Goal: Task Accomplishment & Management: Complete application form

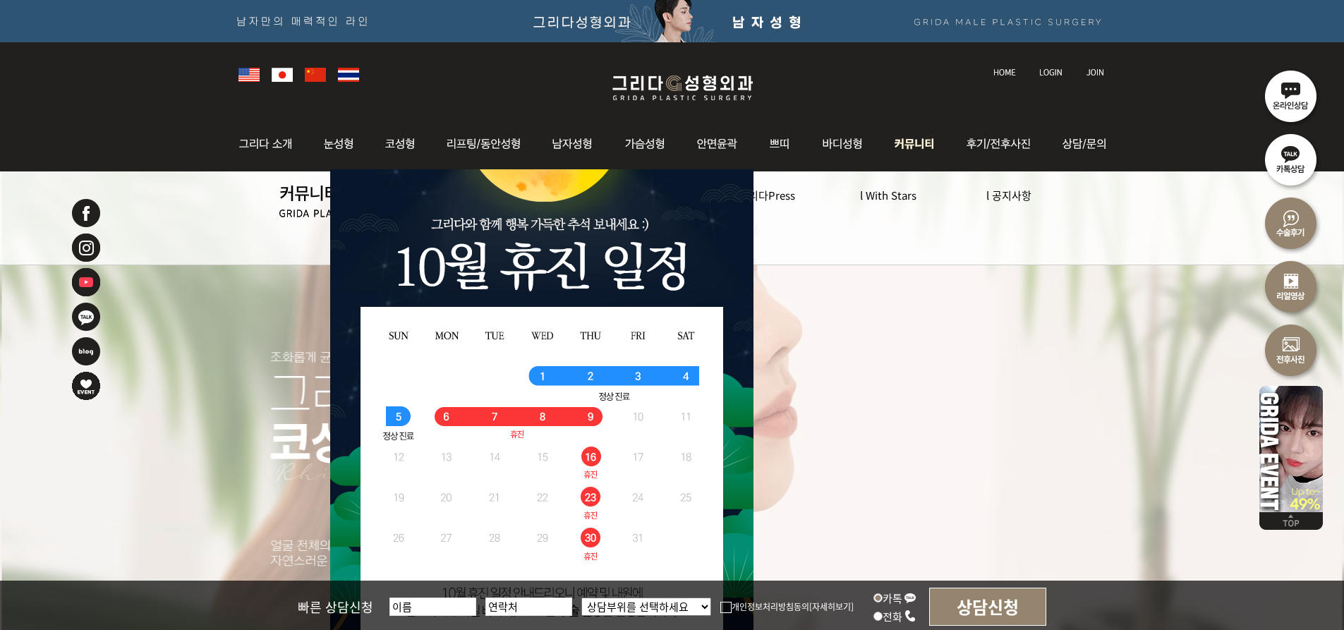
click at [918, 139] on img at bounding box center [915, 143] width 73 height 55
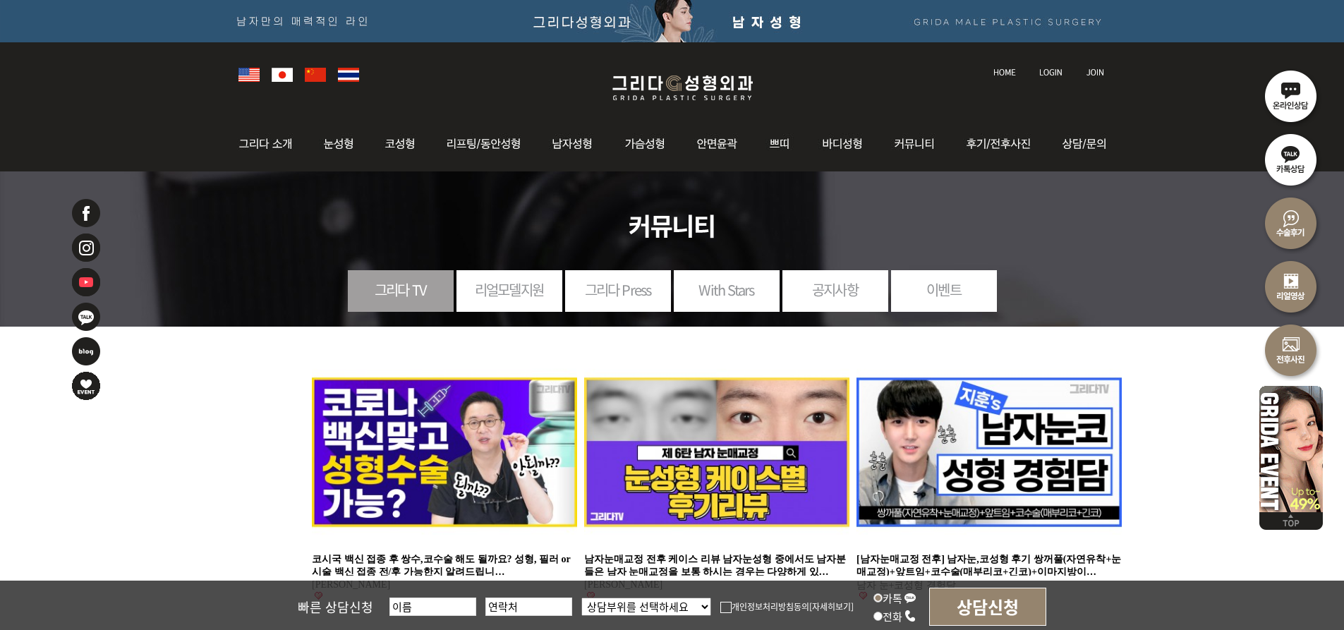
click at [918, 139] on img at bounding box center [915, 143] width 73 height 55
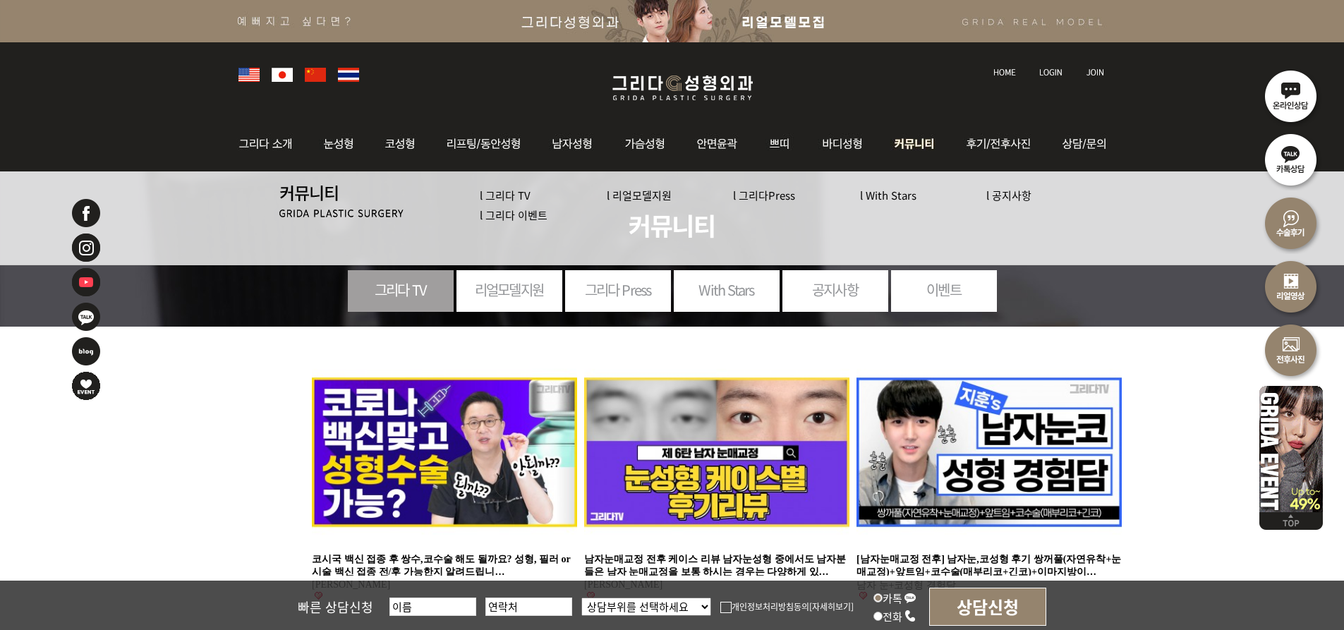
click at [900, 197] on link "l With Stars" at bounding box center [888, 195] width 56 height 15
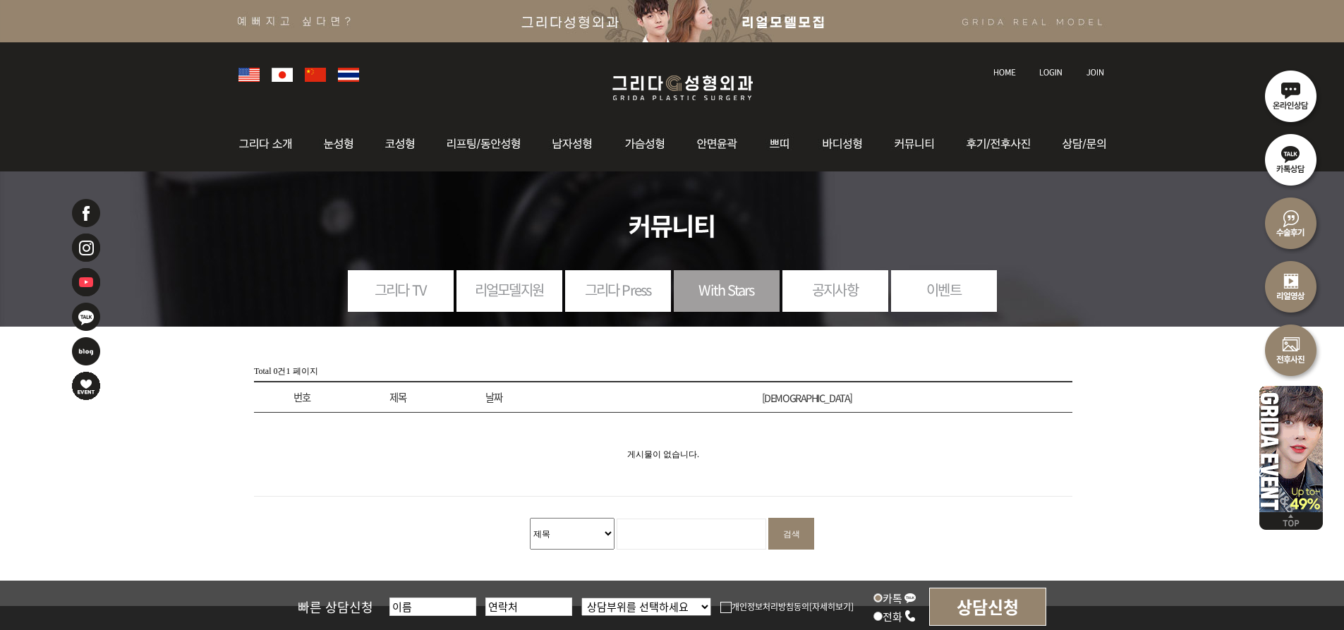
click at [607, 533] on select "제목 내용 제목+내용" at bounding box center [572, 534] width 85 height 32
select select "wr_subject||wr_content"
click at [530, 518] on select "제목 내용 제목+내용" at bounding box center [572, 534] width 85 height 32
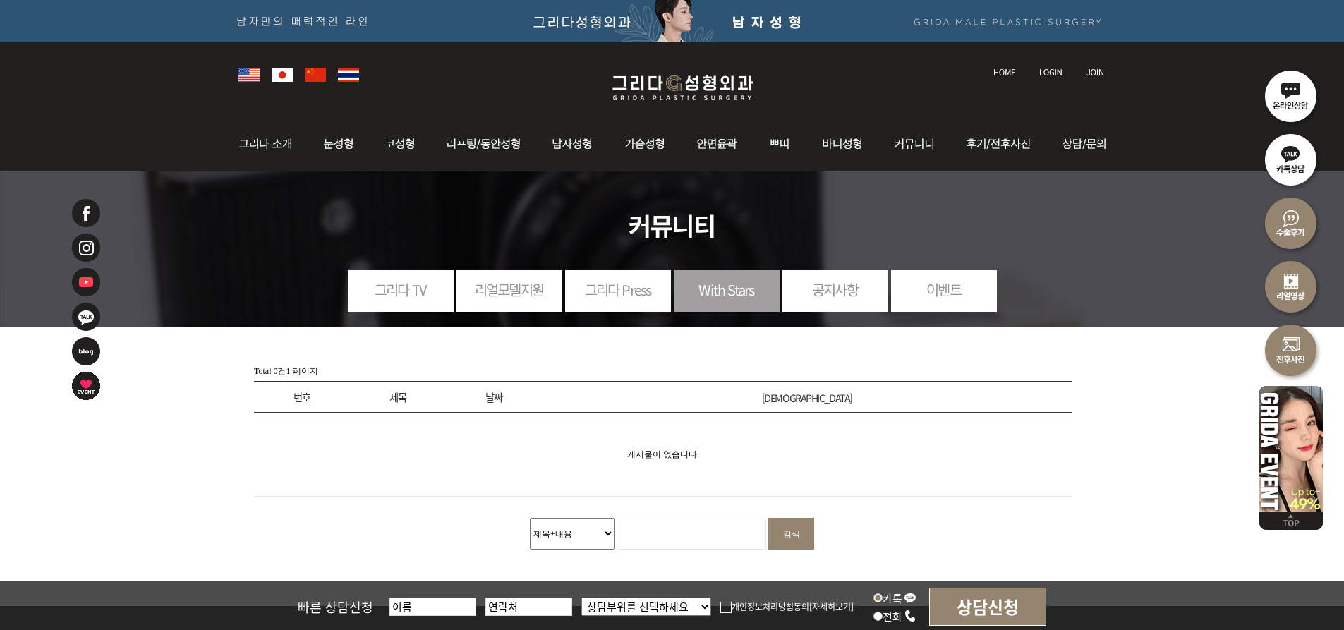
click at [799, 534] on input "검색" at bounding box center [791, 534] width 46 height 32
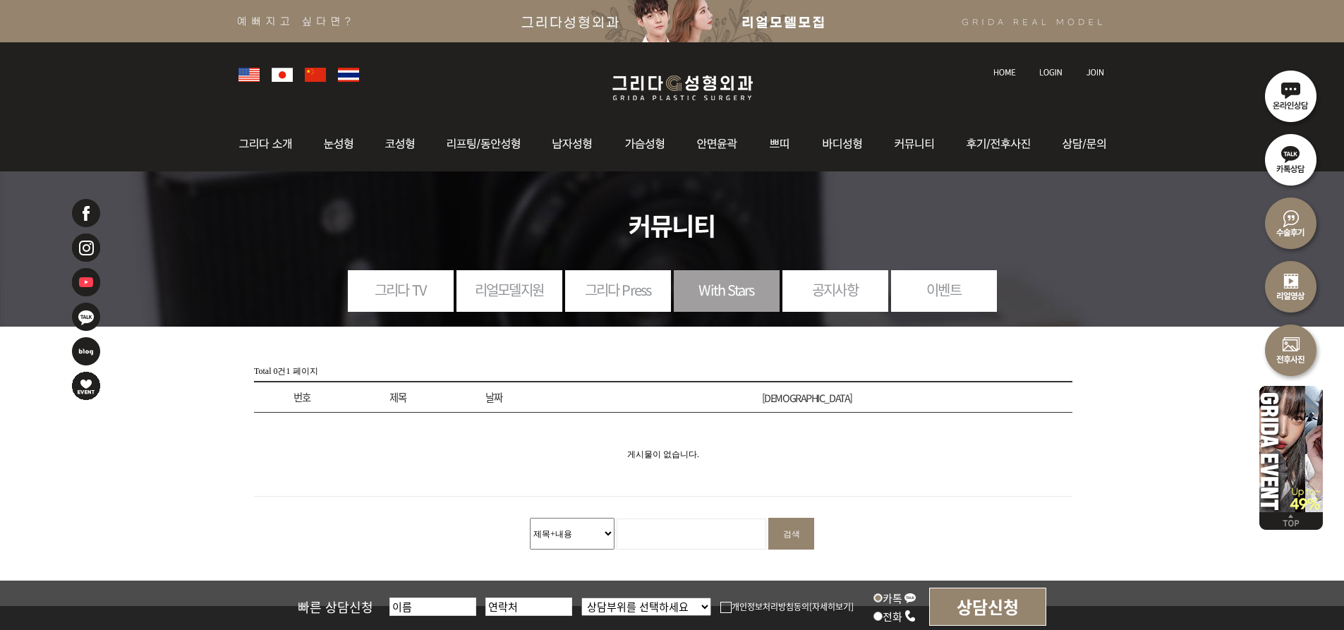
click at [1048, 71] on img at bounding box center [1050, 72] width 23 height 8
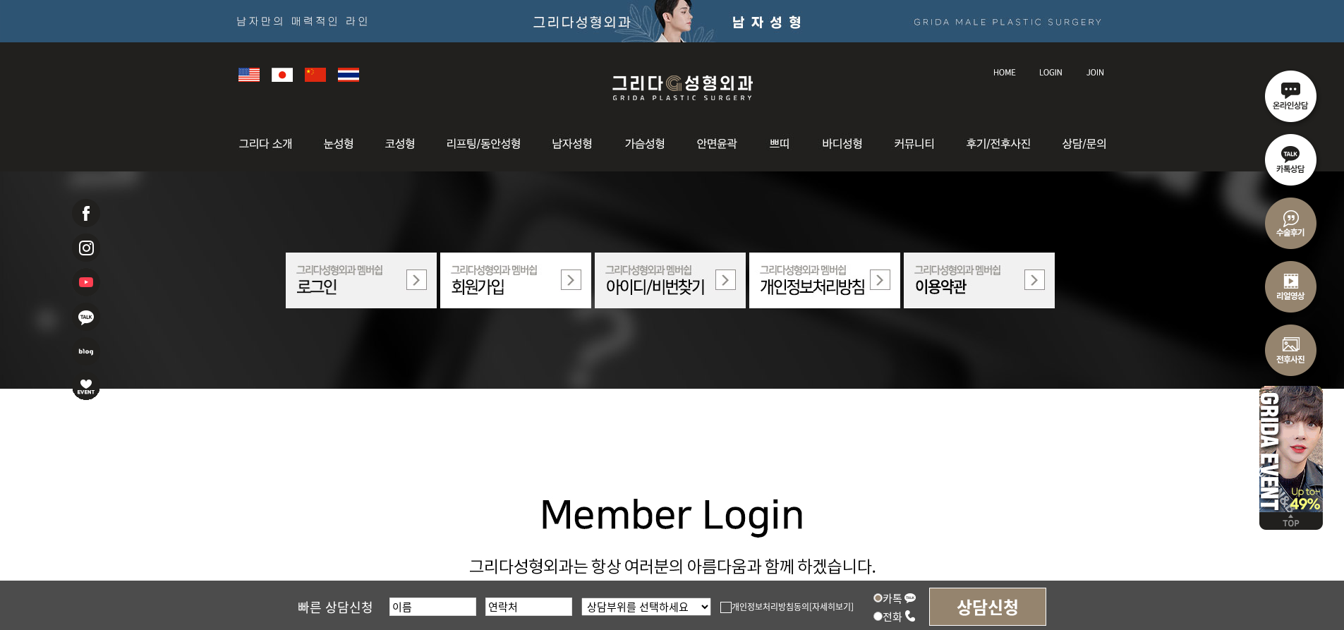
click at [566, 279] on img at bounding box center [515, 281] width 151 height 56
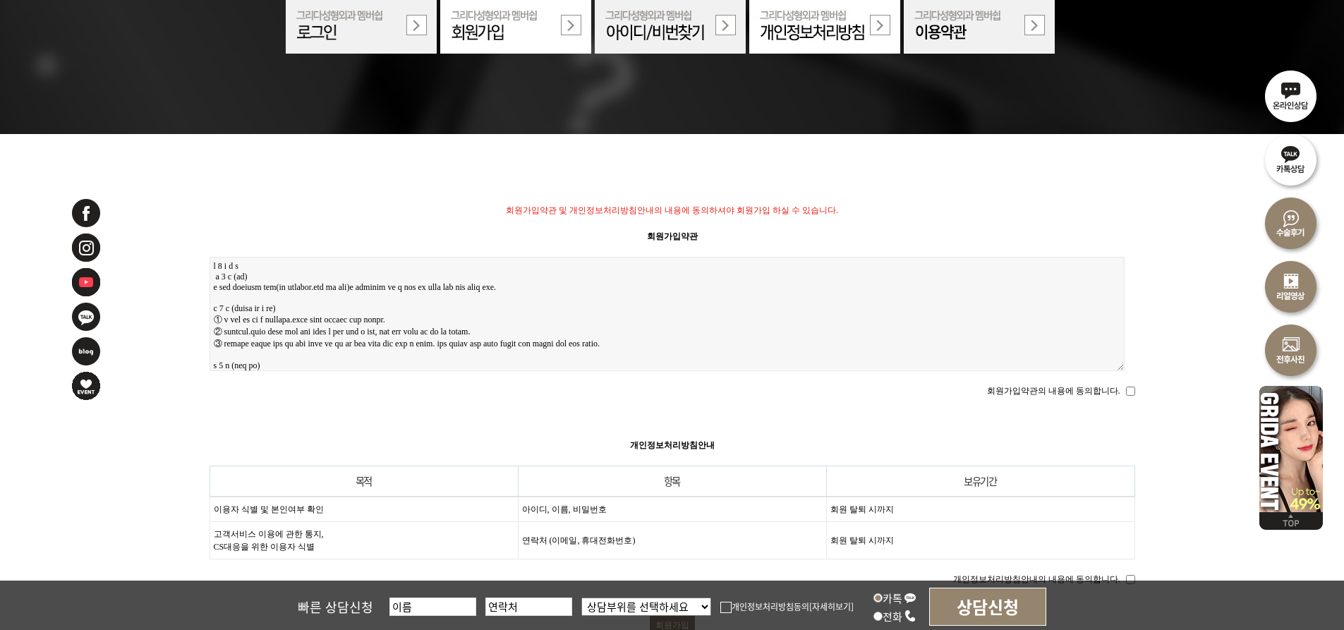
scroll to position [423, 0]
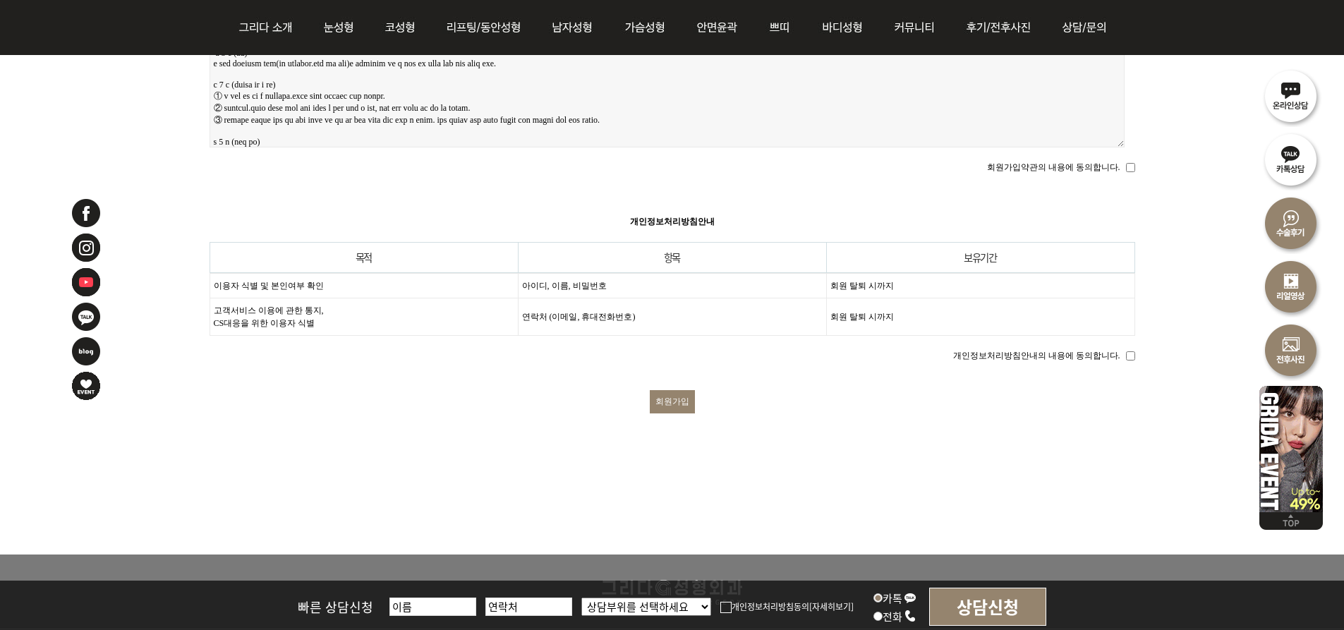
click at [1126, 166] on input "회원가입약관의 내용에 동의합니다." at bounding box center [1130, 167] width 9 height 9
checkbox input "true"
click at [672, 394] on input "회원가입" at bounding box center [672, 401] width 45 height 23
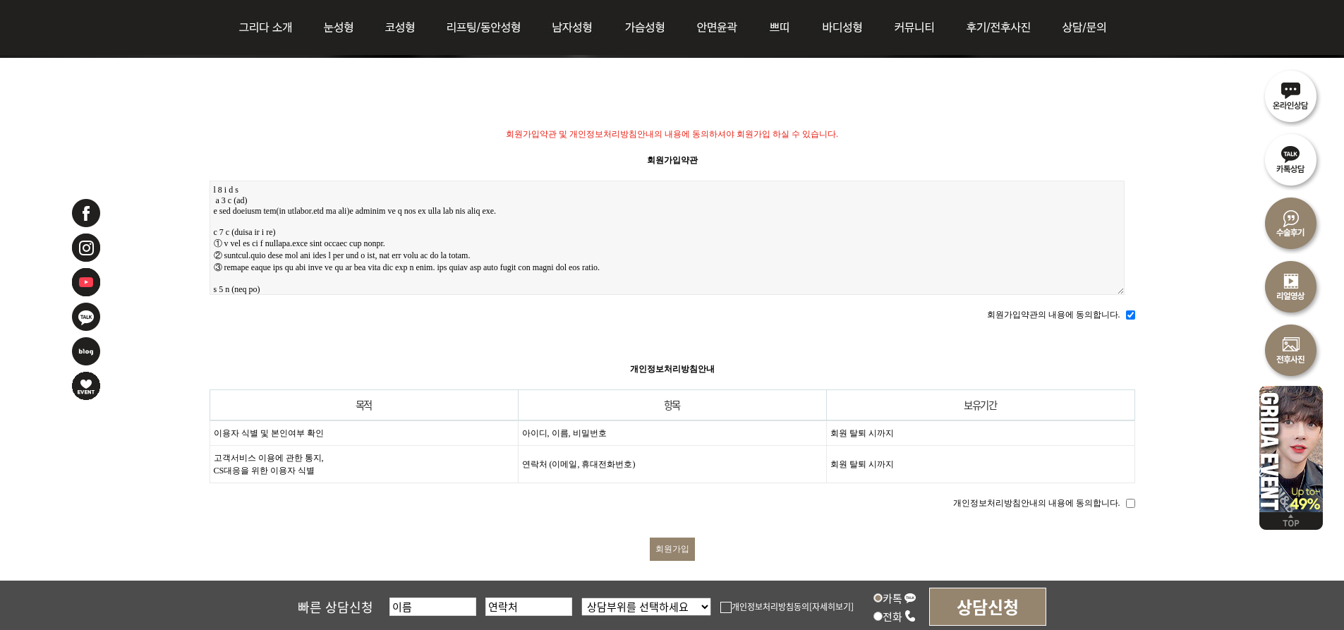
scroll to position [353, 0]
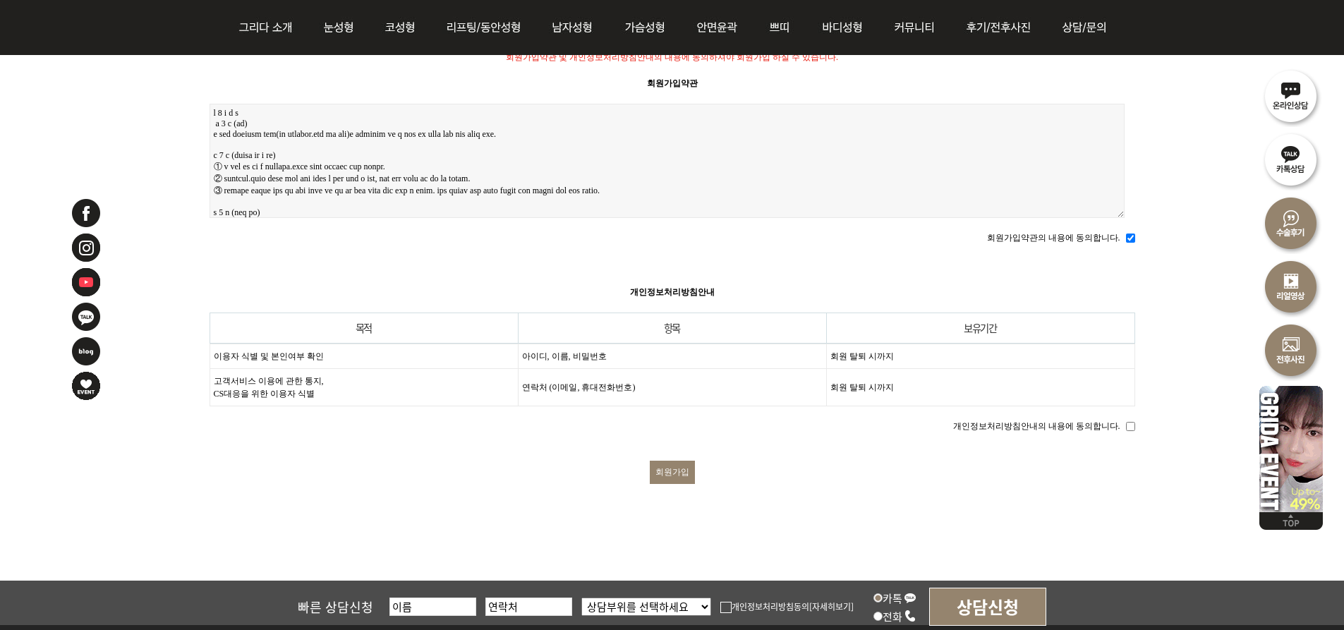
click at [677, 461] on input "회원가입" at bounding box center [672, 472] width 45 height 23
click at [1132, 422] on input "개인정보처리방침안내의 내용에 동의합니다." at bounding box center [1130, 426] width 9 height 9
checkbox input "true"
click at [673, 461] on input "회원가입" at bounding box center [672, 472] width 45 height 23
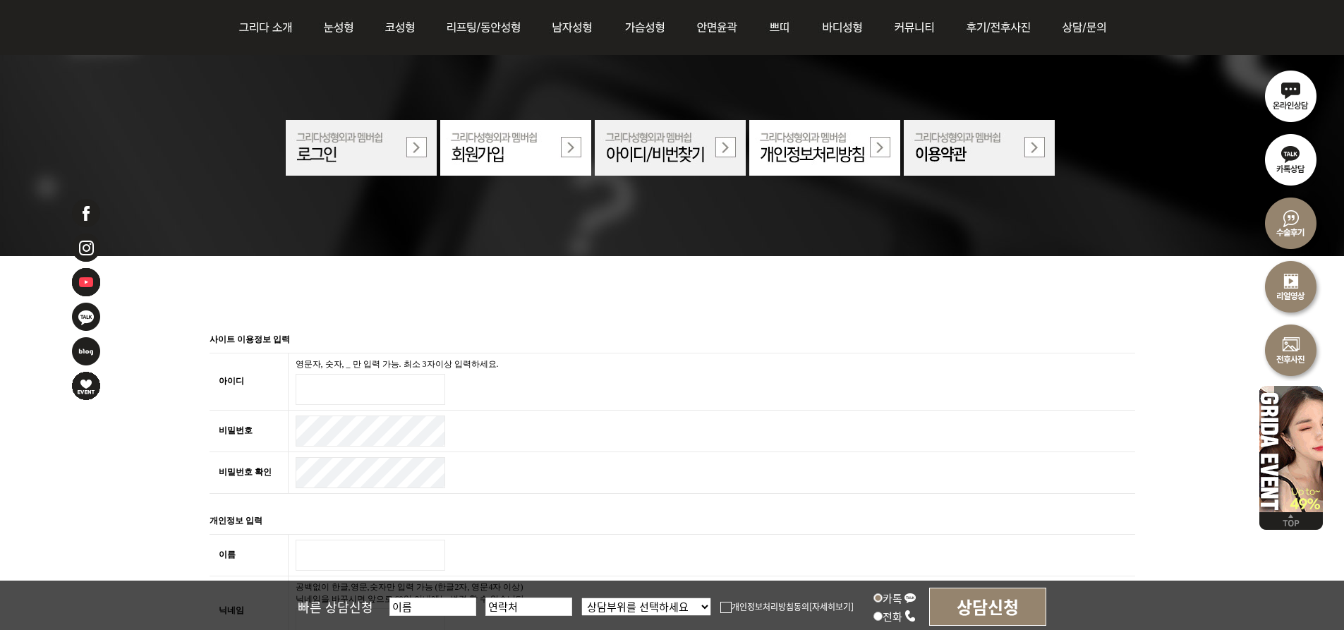
scroll to position [141, 0]
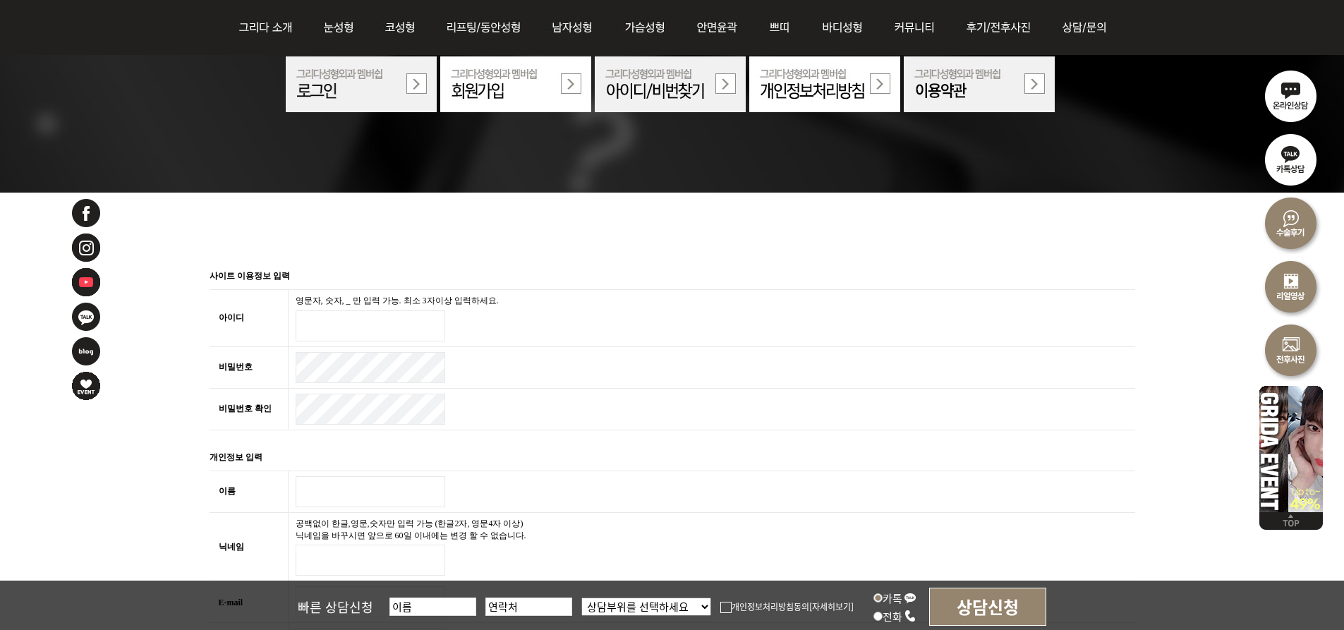
click at [346, 328] on input "아이디 필수" at bounding box center [371, 325] width 150 height 31
type input "ㅁ"
type input "ai9015"
click at [339, 490] on input "이름 필수" at bounding box center [371, 491] width 150 height 31
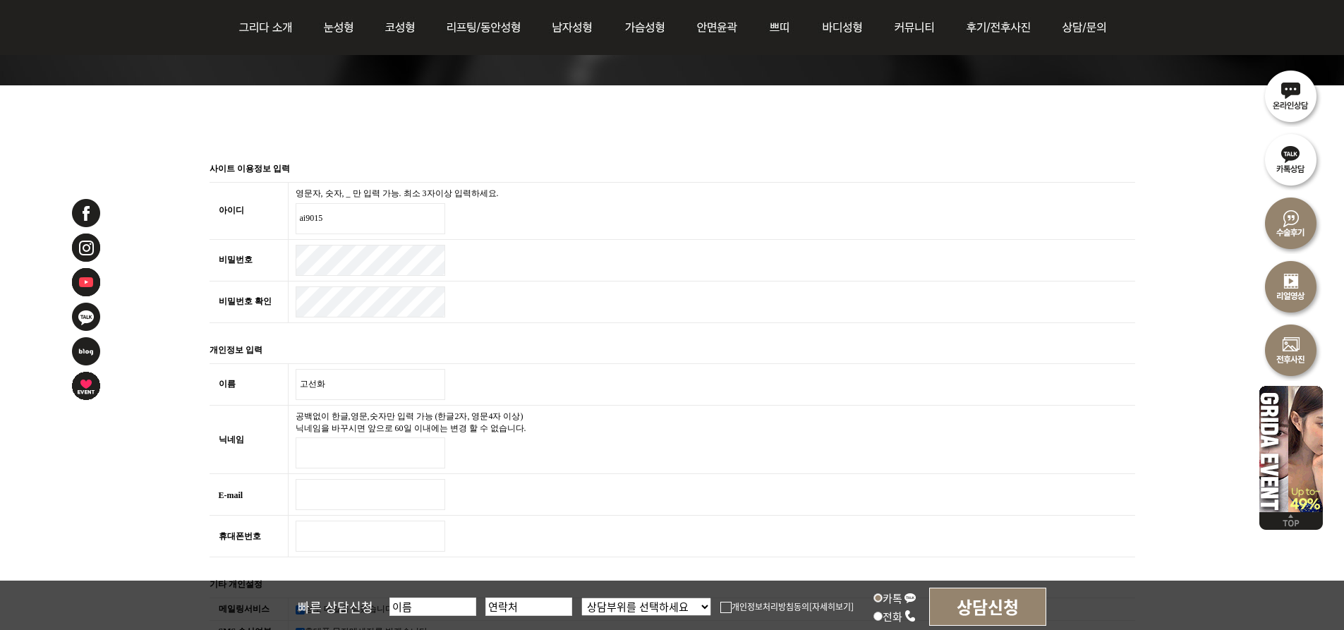
scroll to position [494, 0]
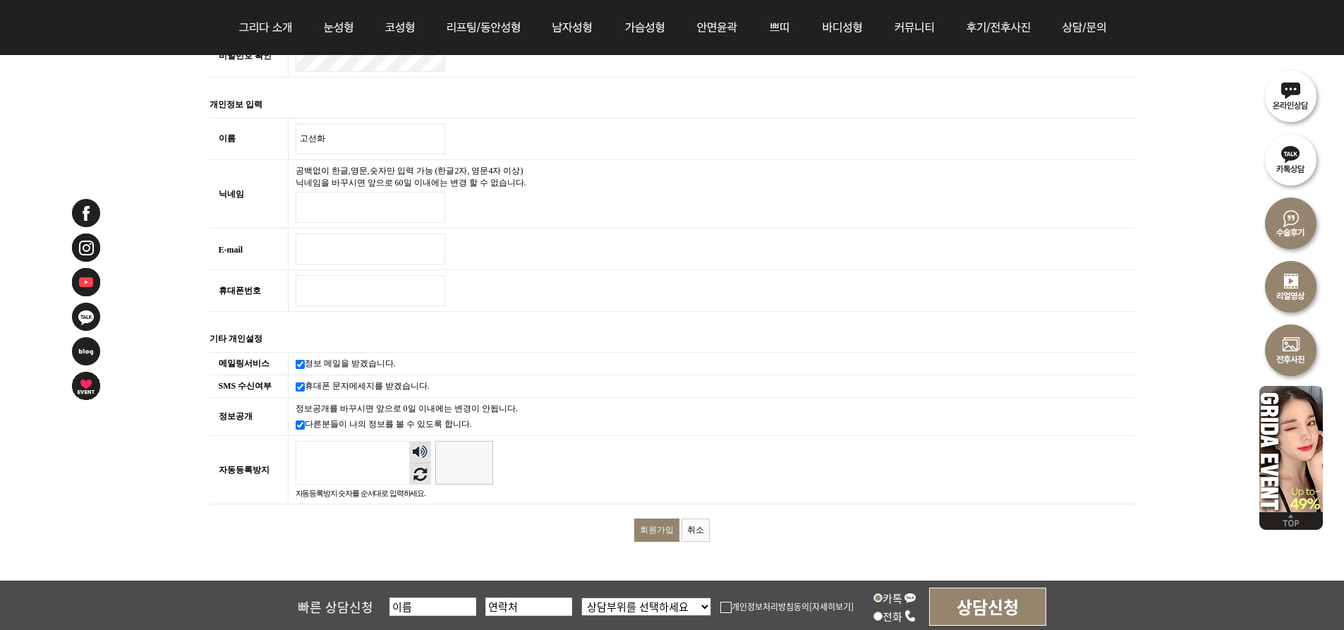
type input "고선화"
click at [328, 199] on input "닉네임 필수" at bounding box center [371, 207] width 150 height 31
type input "j"
type input "c"
type input "천사콩콩이"
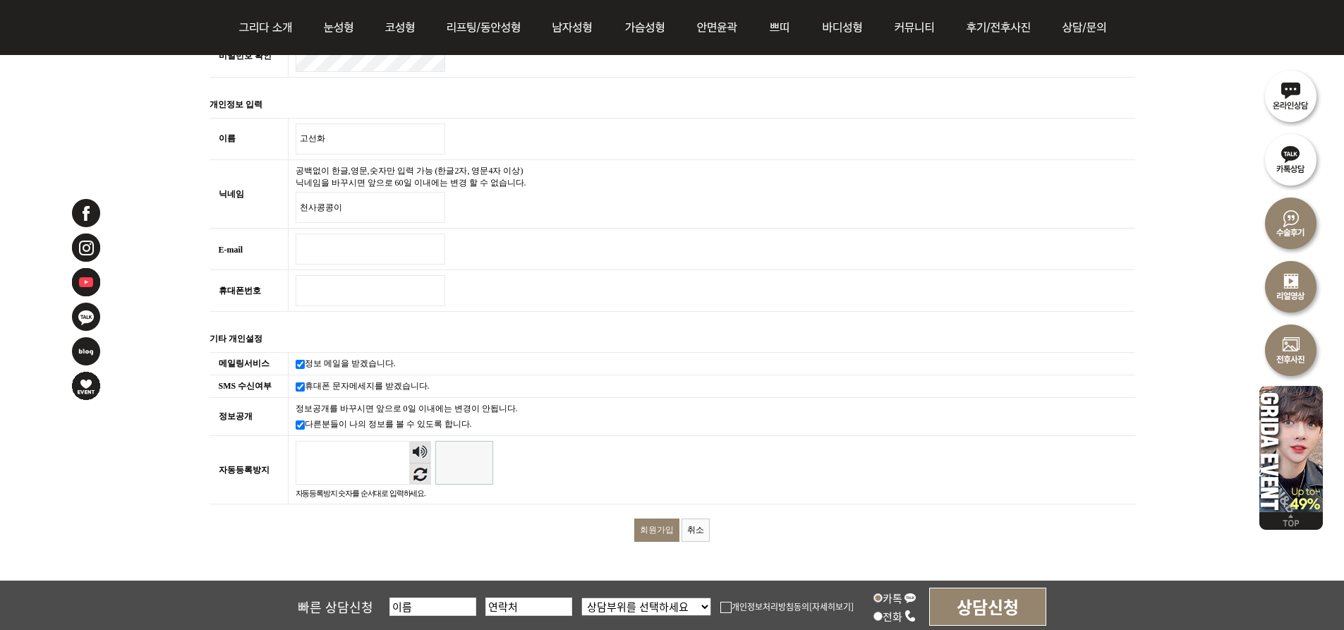
click at [315, 247] on input "E-mail 필수" at bounding box center [371, 249] width 150 height 31
type input "ai9015@naver.com"
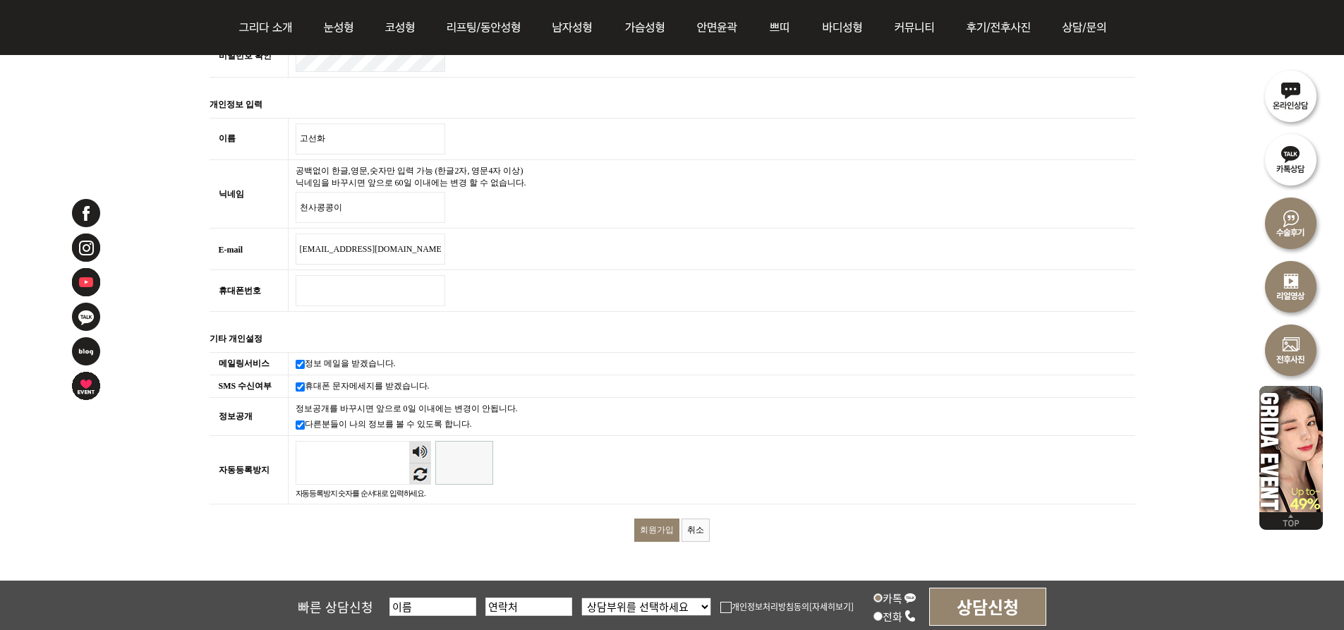
click at [343, 290] on input "휴대폰번호 필수" at bounding box center [371, 290] width 150 height 31
type input "01082935738"
click at [474, 473] on input "자동등록방지" at bounding box center [464, 463] width 58 height 44
type input "952951"
click at [650, 530] on input "회원가입" at bounding box center [656, 530] width 45 height 23
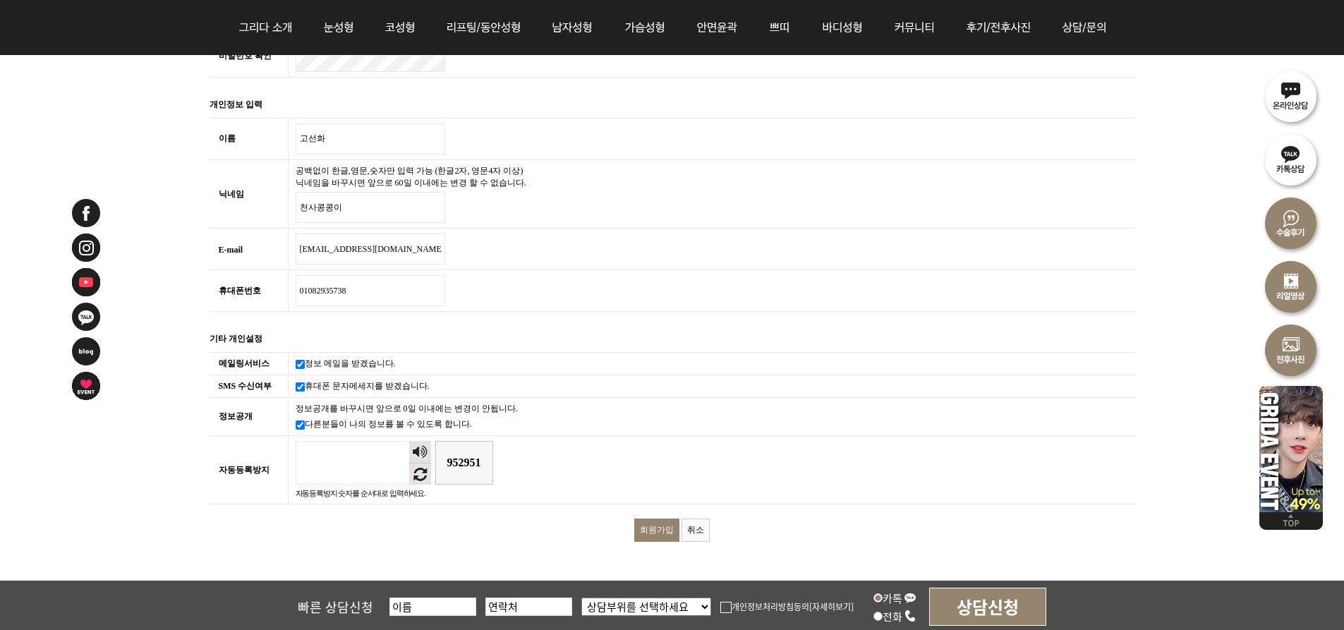
click at [655, 525] on input "회원가입" at bounding box center [656, 530] width 45 height 23
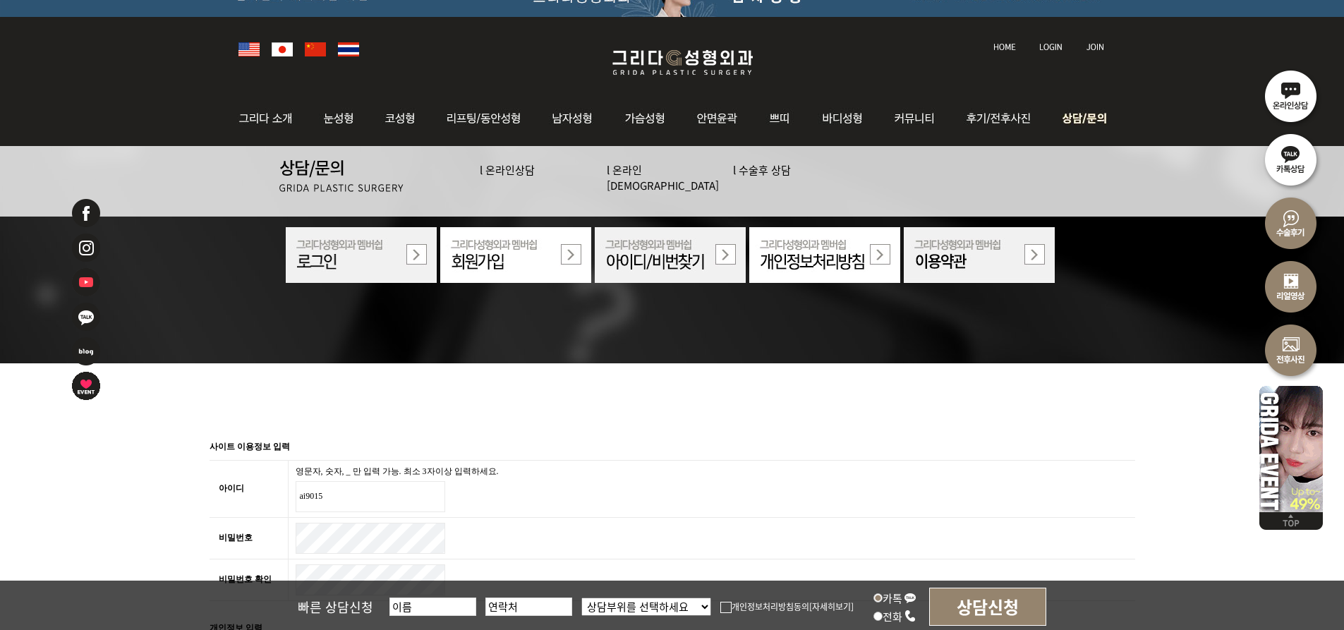
scroll to position [0, 0]
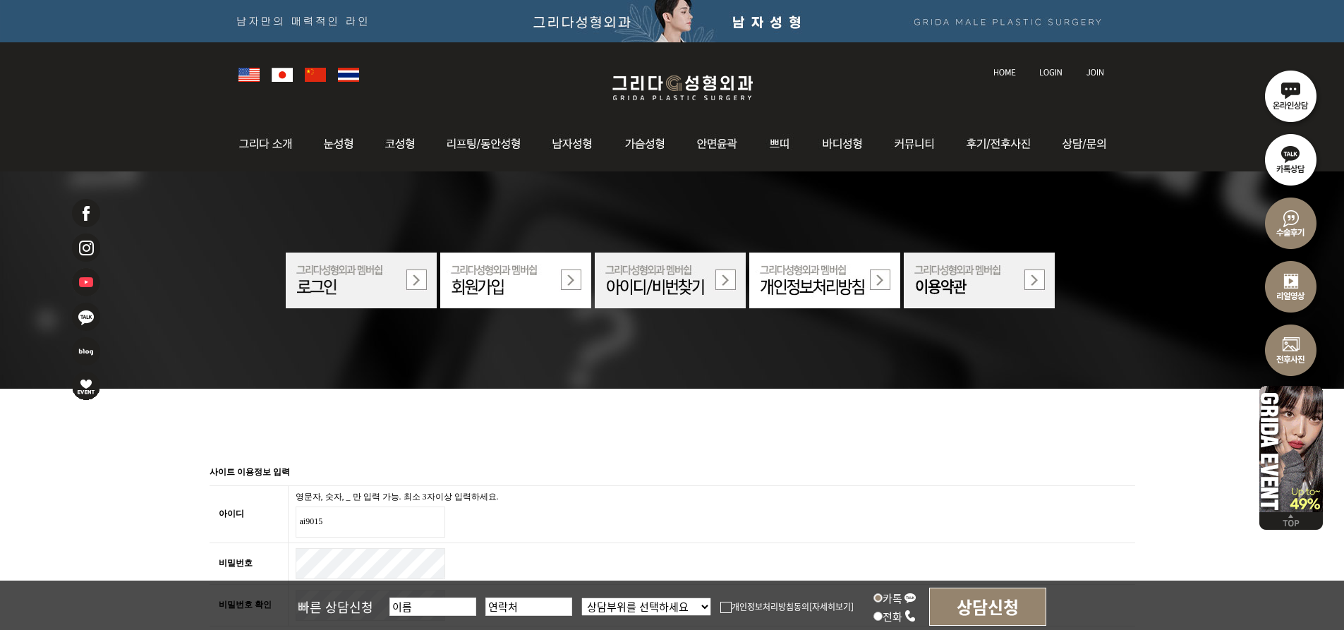
click at [1096, 70] on img at bounding box center [1095, 72] width 18 height 8
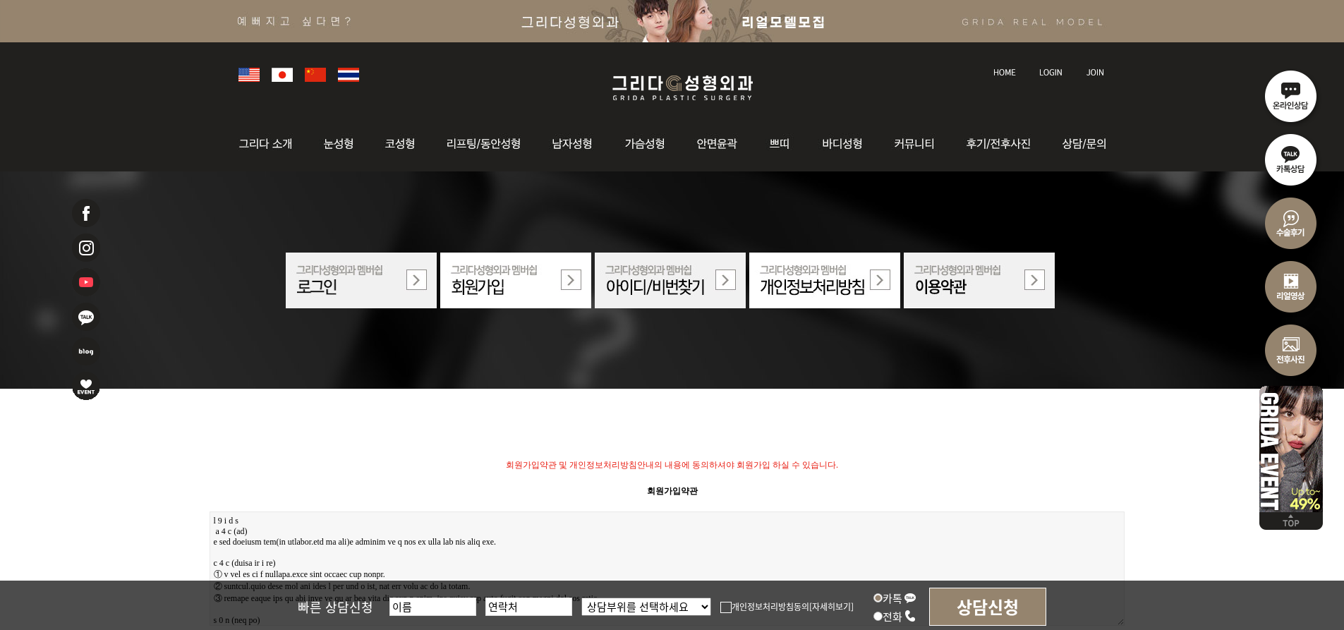
click at [331, 286] on img at bounding box center [361, 281] width 151 height 56
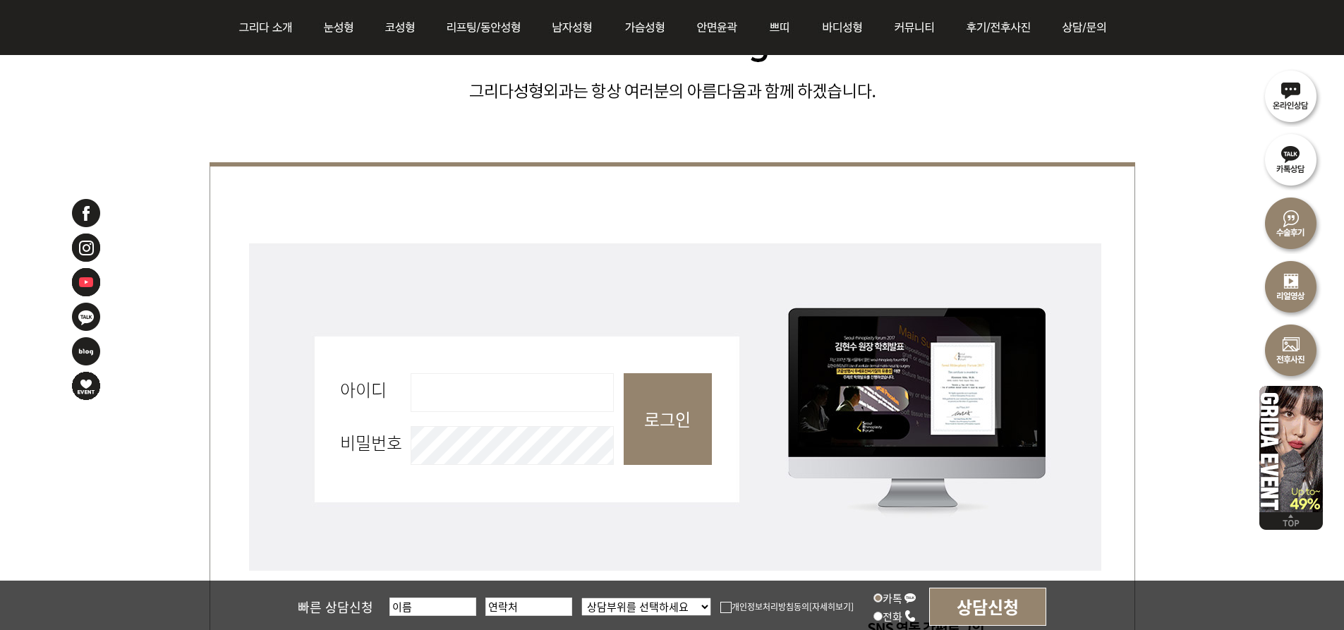
scroll to position [494, 0]
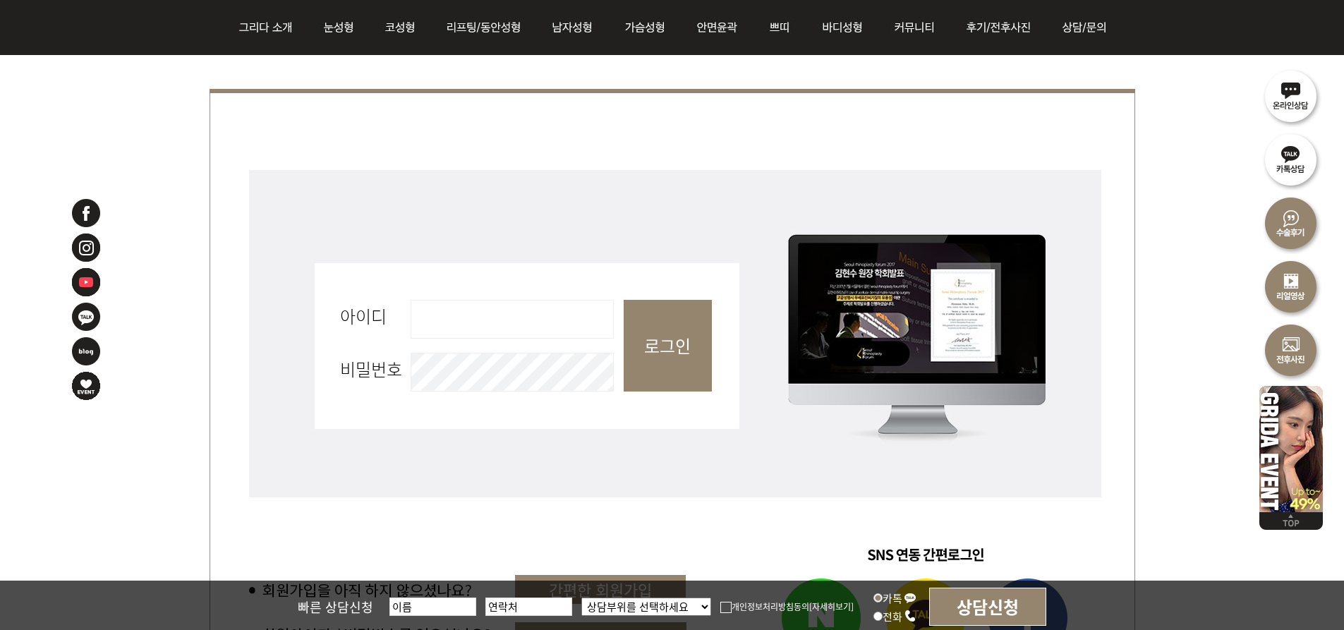
click at [486, 312] on input "아이디 필수" at bounding box center [512, 319] width 203 height 39
type input "ai9015"
click at [654, 366] on input "로그인" at bounding box center [668, 346] width 88 height 92
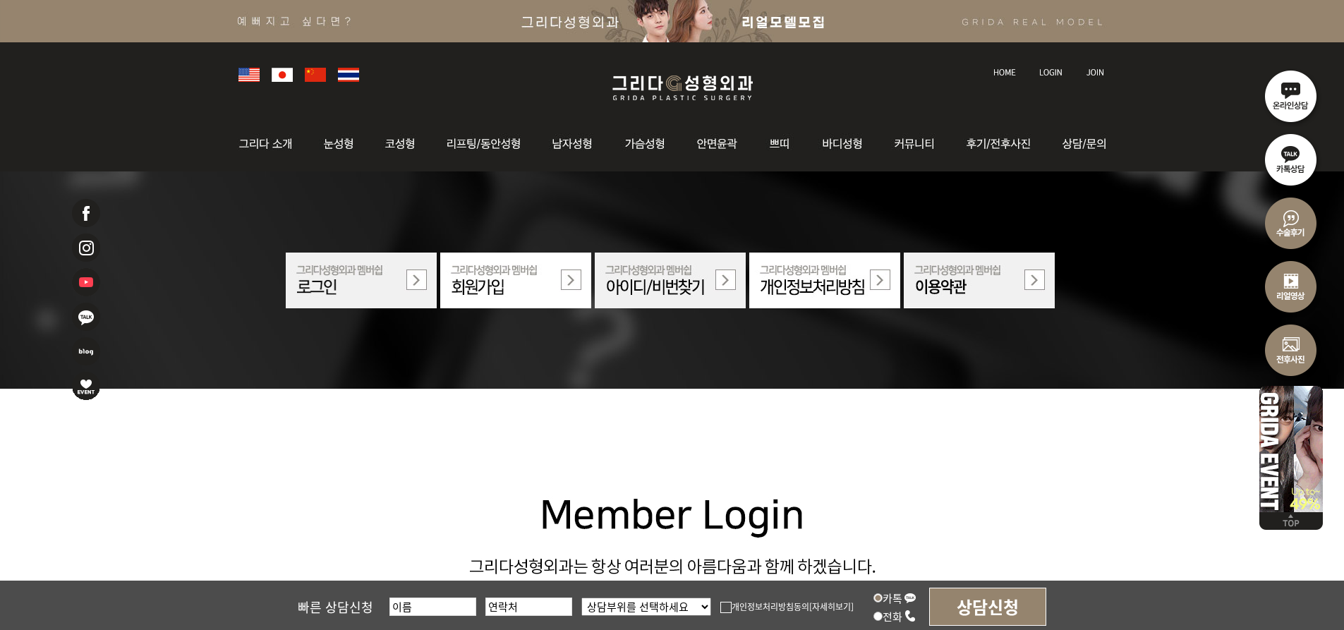
click at [1103, 73] on img at bounding box center [1095, 72] width 18 height 8
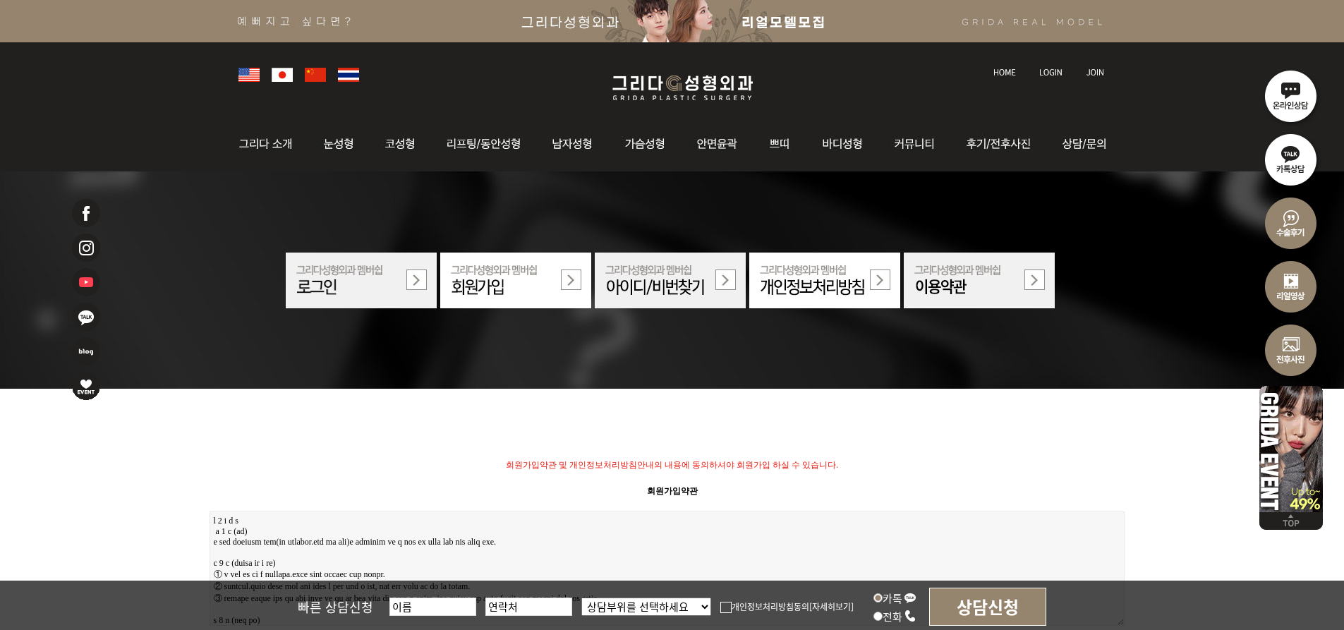
click at [662, 284] on img at bounding box center [670, 281] width 151 height 56
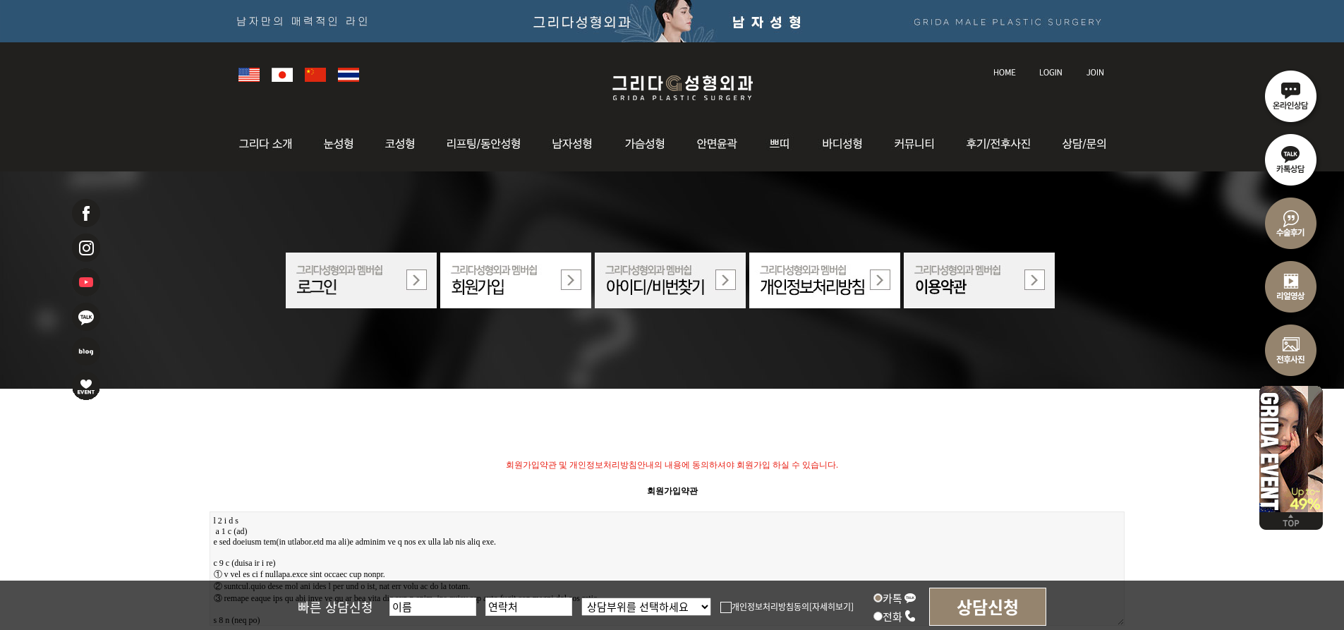
click at [353, 289] on img at bounding box center [361, 281] width 151 height 56
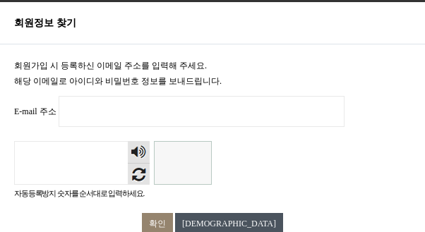
click at [115, 115] on input "E-mail 주소 필수" at bounding box center [202, 111] width 286 height 31
type input "[EMAIL_ADDRESS][DOMAIN_NAME]"
click at [176, 154] on input "자동등록방지" at bounding box center [183, 163] width 58 height 44
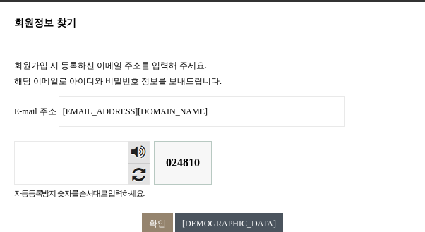
type input "024810"
click at [173, 222] on input "확인" at bounding box center [157, 223] width 31 height 21
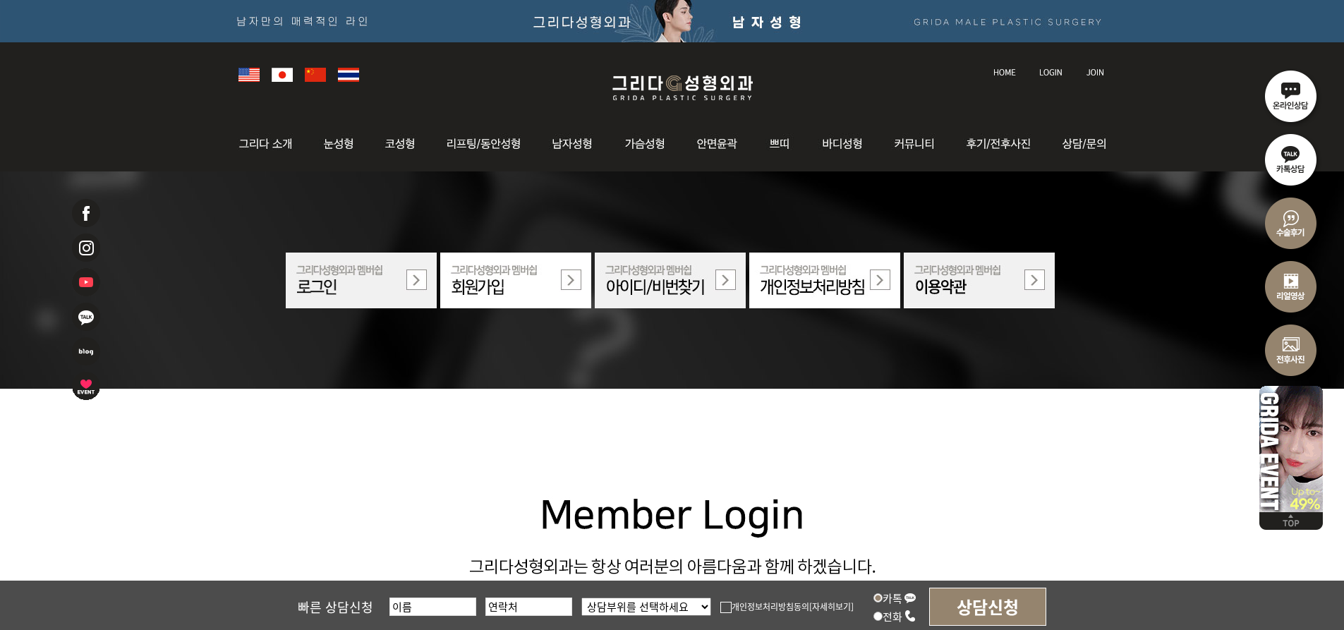
click at [353, 289] on img at bounding box center [361, 281] width 151 height 56
click at [353, 281] on img at bounding box center [361, 281] width 151 height 56
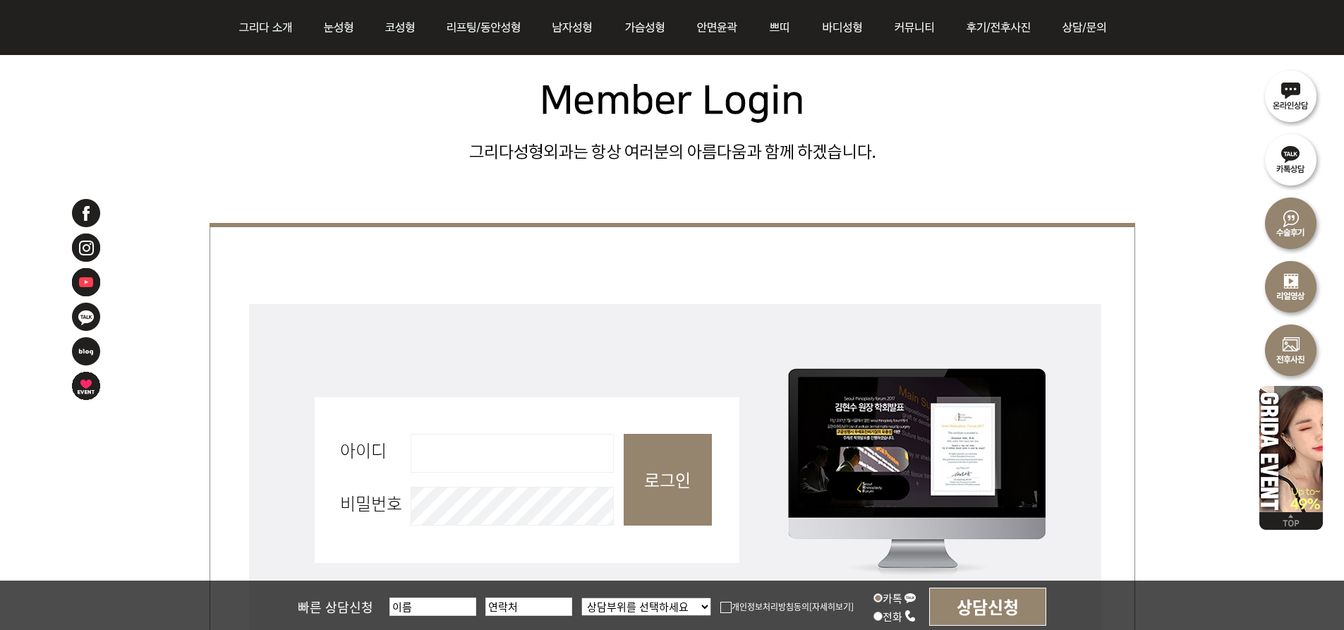
scroll to position [423, 0]
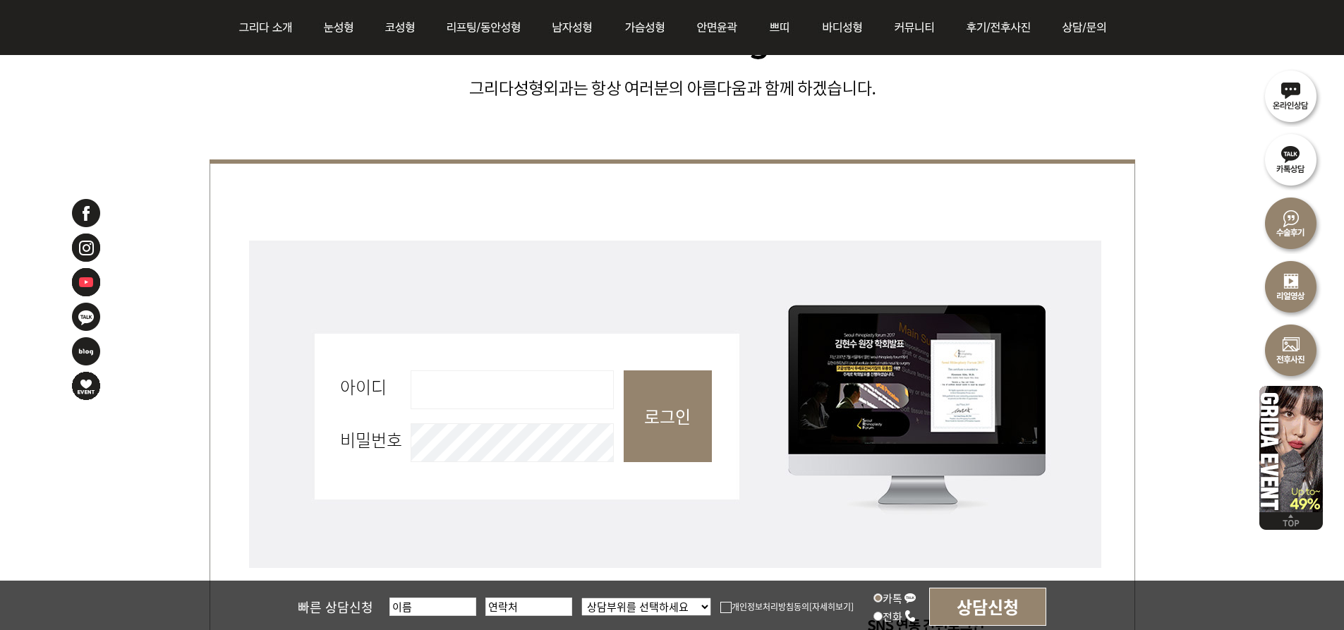
click at [509, 392] on input "아이디 필수" at bounding box center [512, 389] width 203 height 39
type input "ai9015"
click at [671, 421] on input "로그인" at bounding box center [668, 416] width 88 height 92
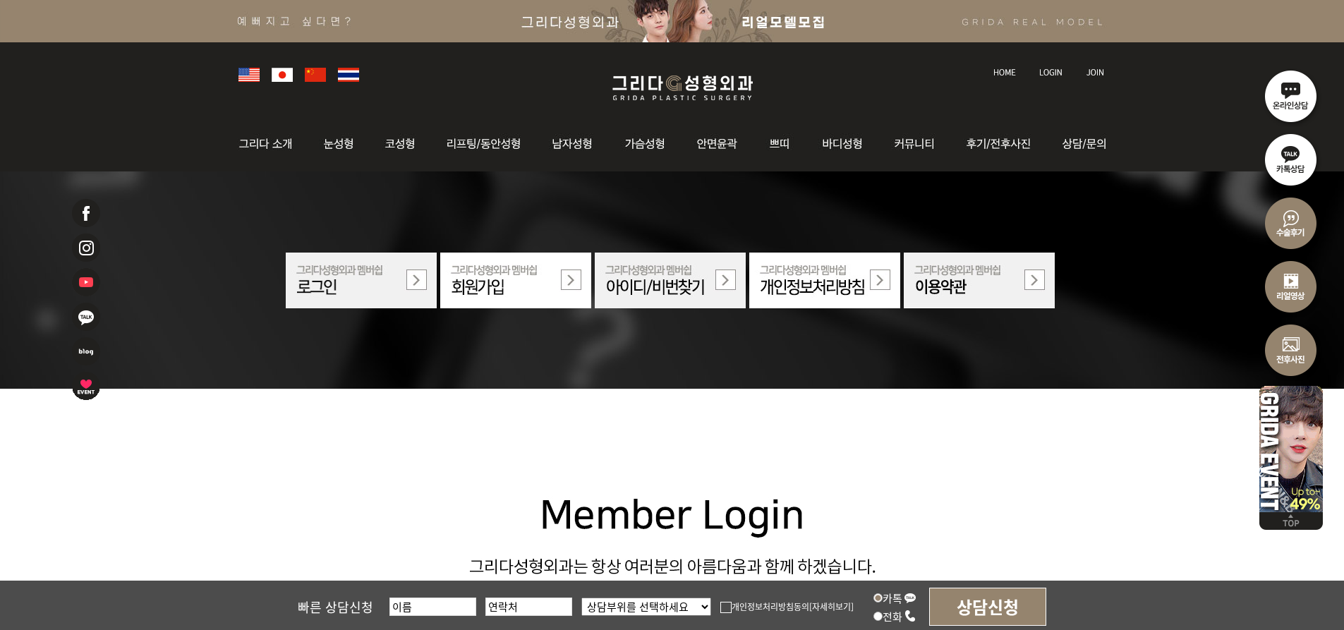
click at [359, 290] on img at bounding box center [361, 281] width 151 height 56
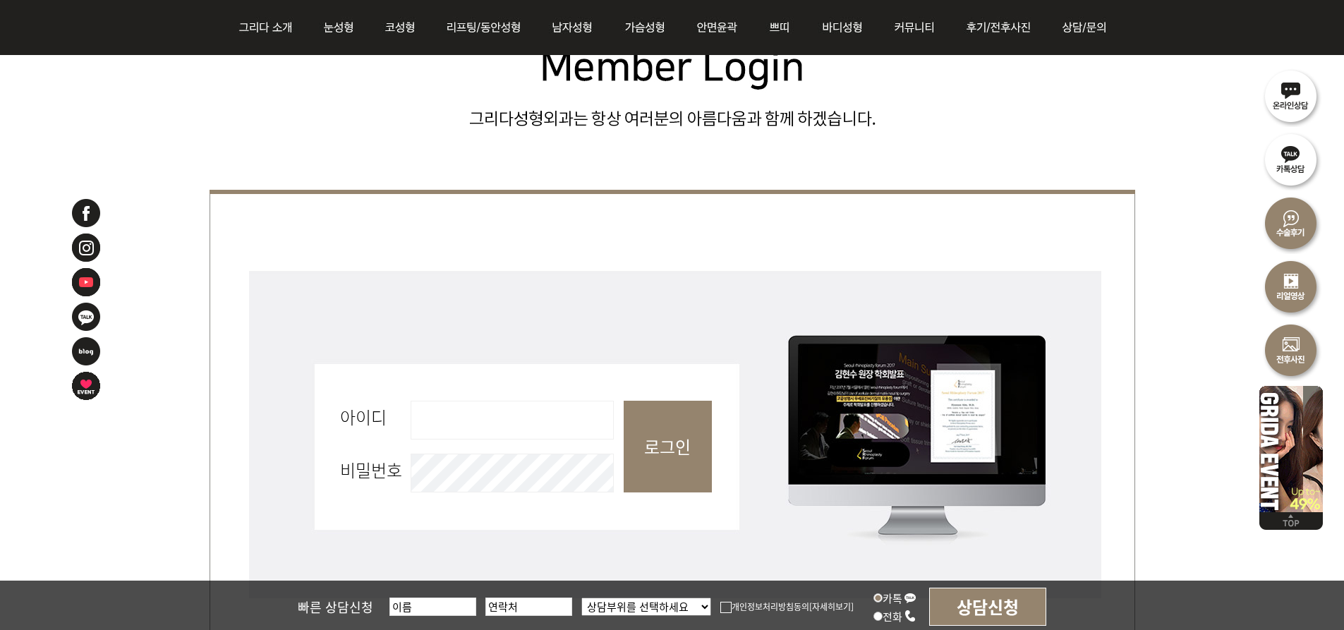
scroll to position [494, 0]
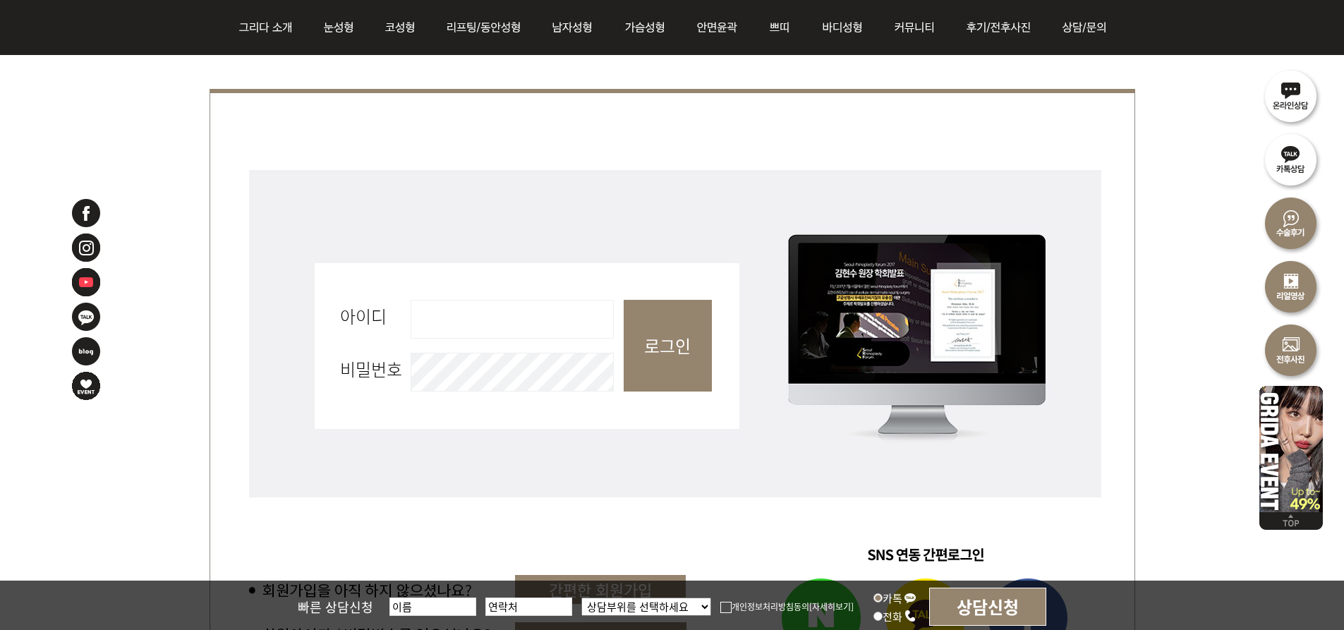
click at [459, 319] on input "아이디 필수" at bounding box center [512, 319] width 203 height 39
type input "nid-27460496"
click at [662, 352] on input "로그인" at bounding box center [668, 346] width 88 height 92
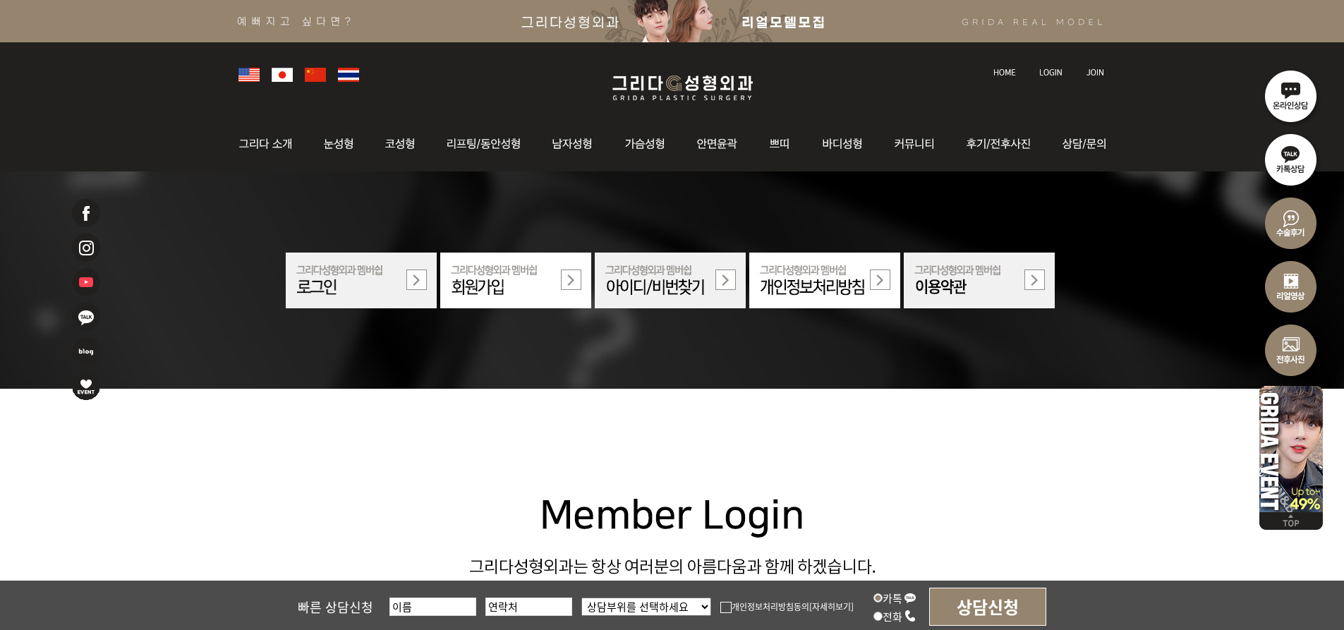
click at [720, 277] on img at bounding box center [670, 281] width 151 height 56
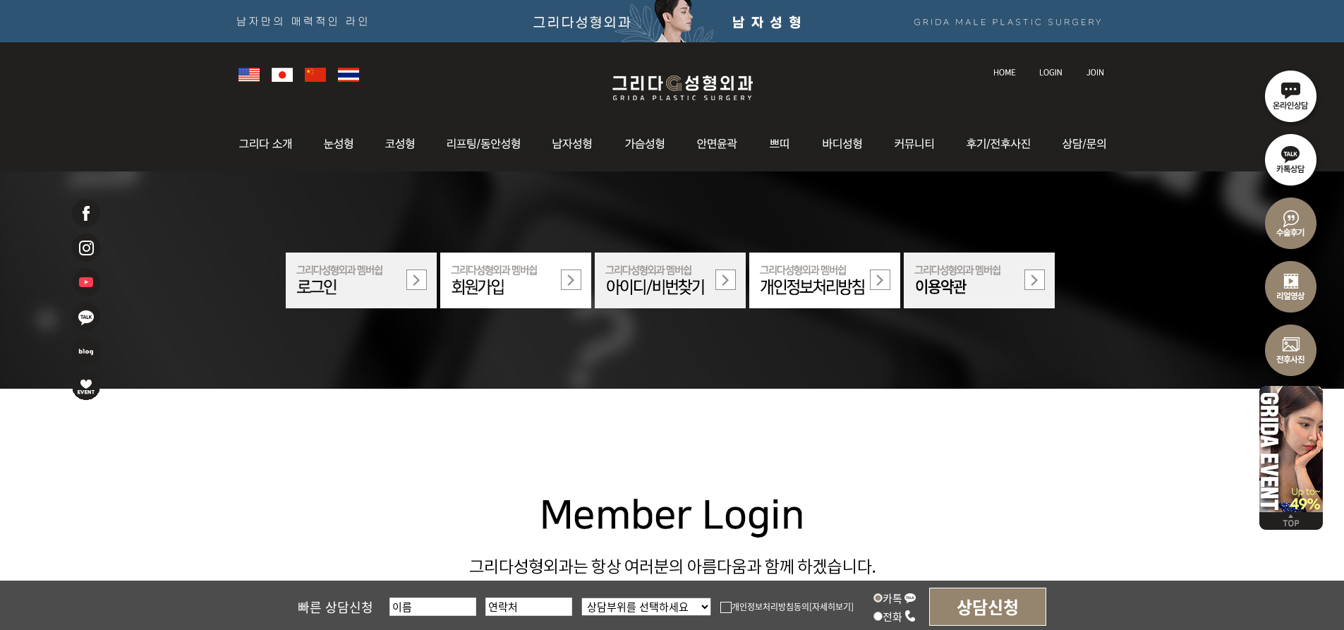
click at [715, 277] on img at bounding box center [670, 281] width 151 height 56
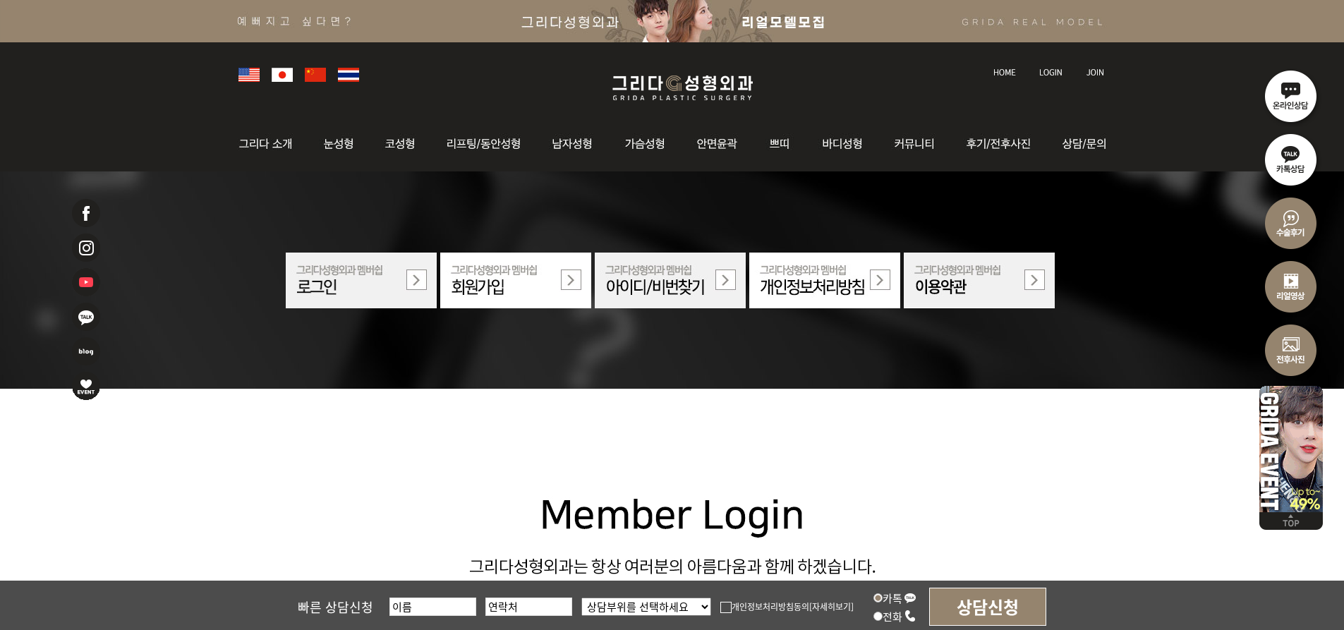
click at [358, 284] on img at bounding box center [361, 281] width 151 height 56
click at [416, 279] on img at bounding box center [361, 281] width 151 height 56
click at [562, 277] on img at bounding box center [515, 281] width 151 height 56
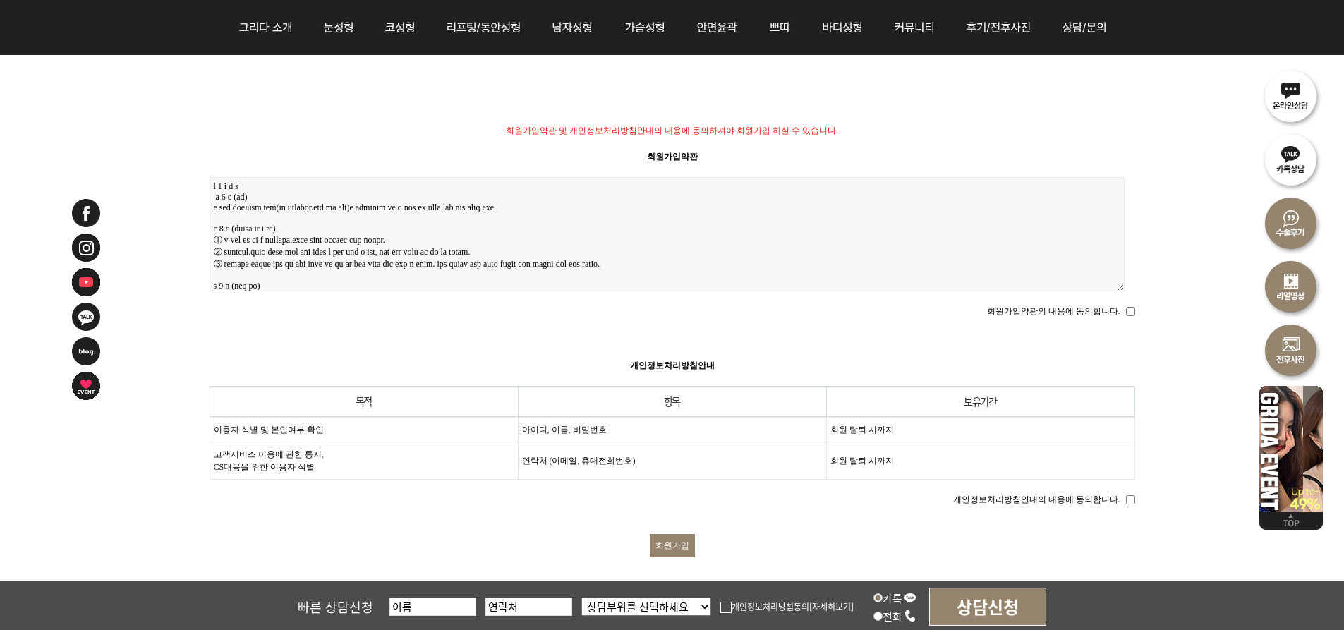
scroll to position [71, 0]
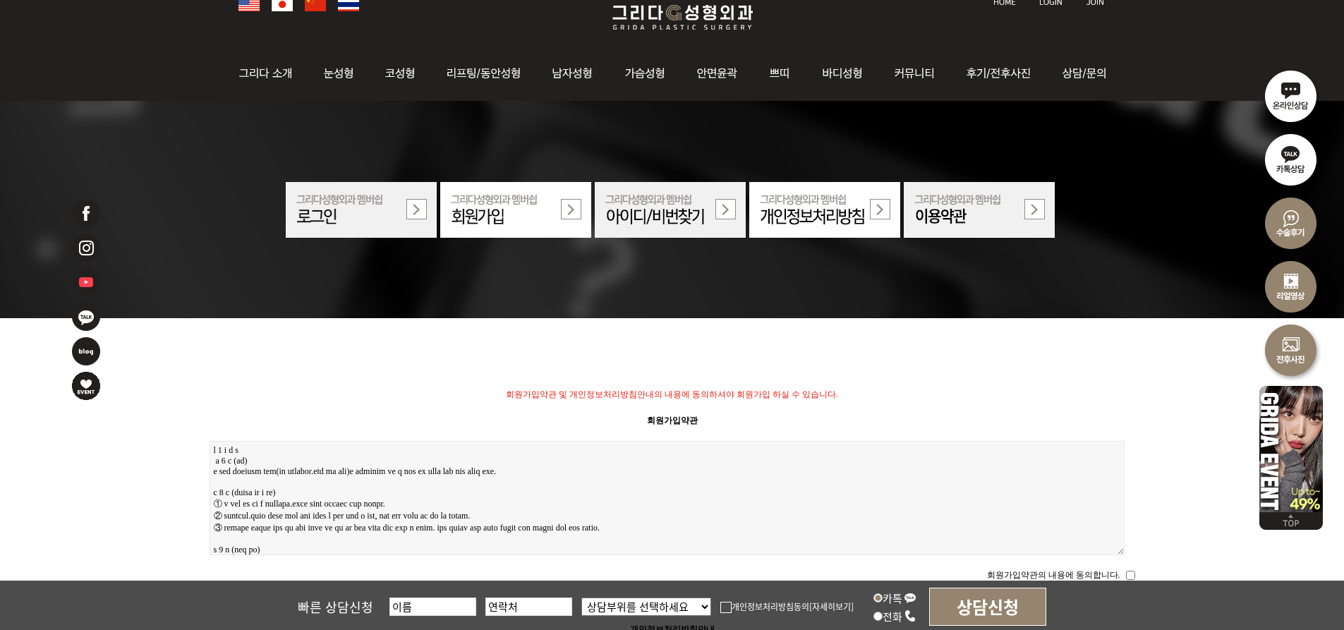
click at [375, 208] on img at bounding box center [361, 210] width 151 height 56
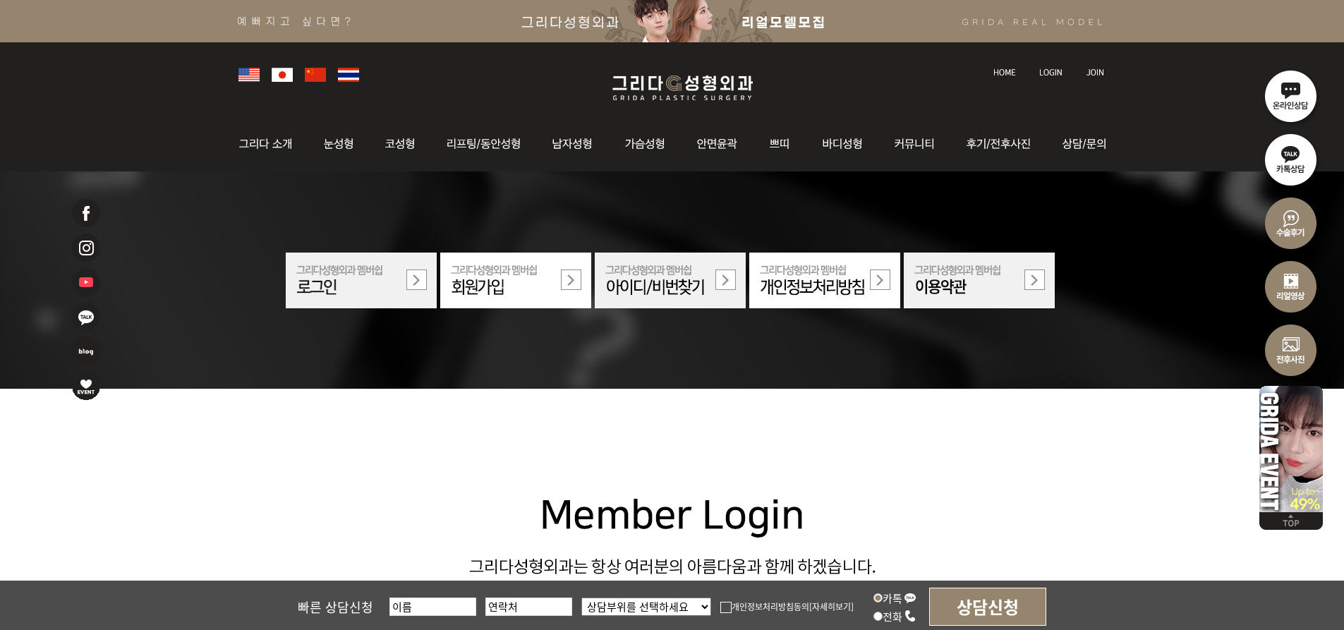
click at [669, 290] on img at bounding box center [670, 281] width 151 height 56
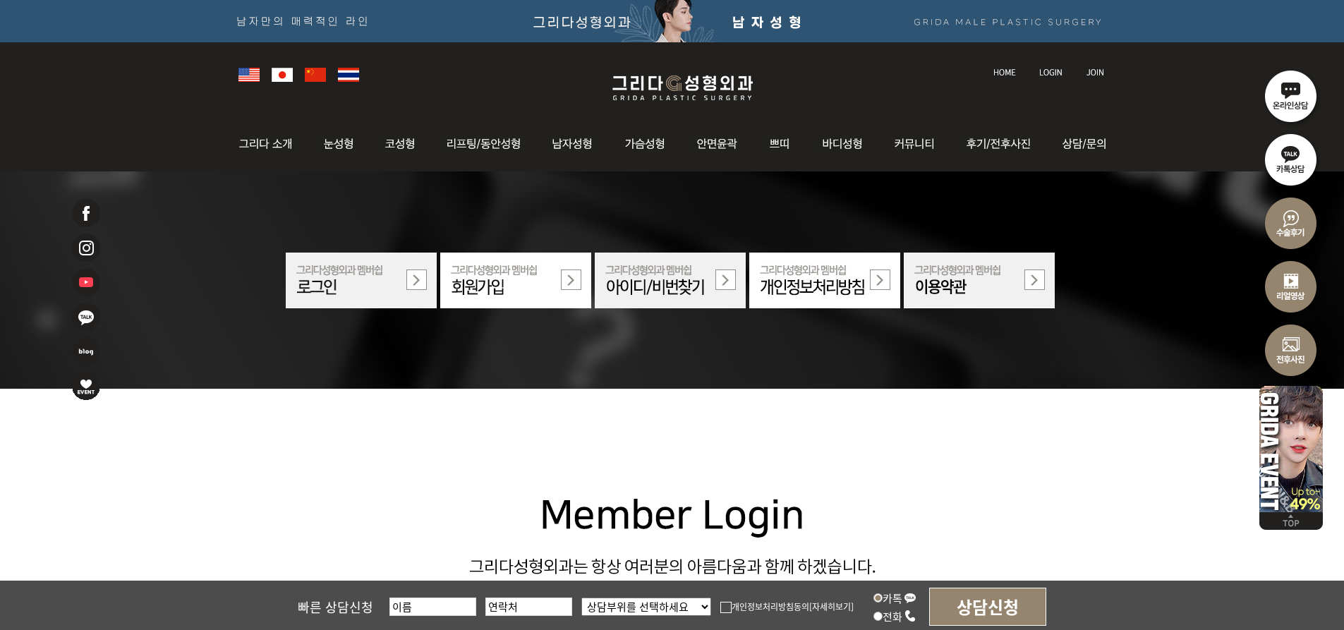
click at [360, 279] on img at bounding box center [361, 281] width 151 height 56
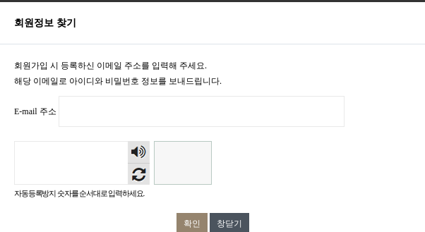
click at [116, 113] on input "E-mail 주소 필수" at bounding box center [202, 111] width 286 height 31
type input "[EMAIL_ADDRESS][DOMAIN_NAME]"
click at [183, 166] on input "자동등록방지" at bounding box center [183, 163] width 58 height 44
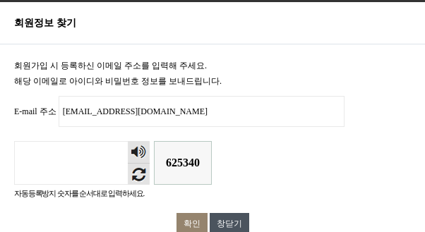
type input "625340"
click at [188, 217] on input "확인" at bounding box center [191, 223] width 31 height 21
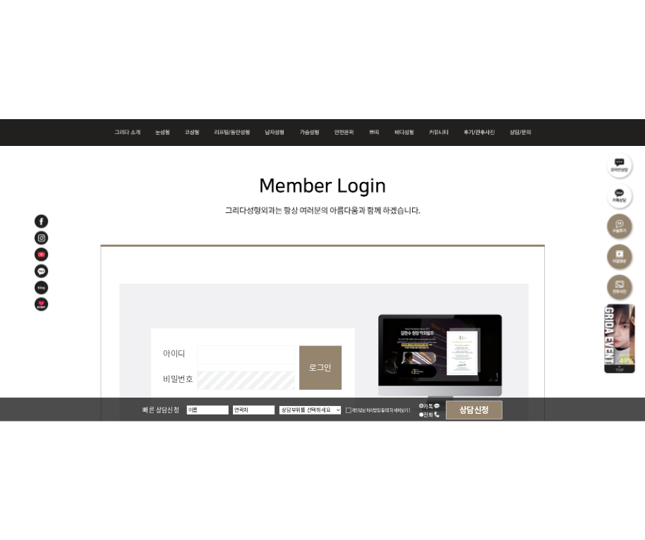
scroll to position [564, 0]
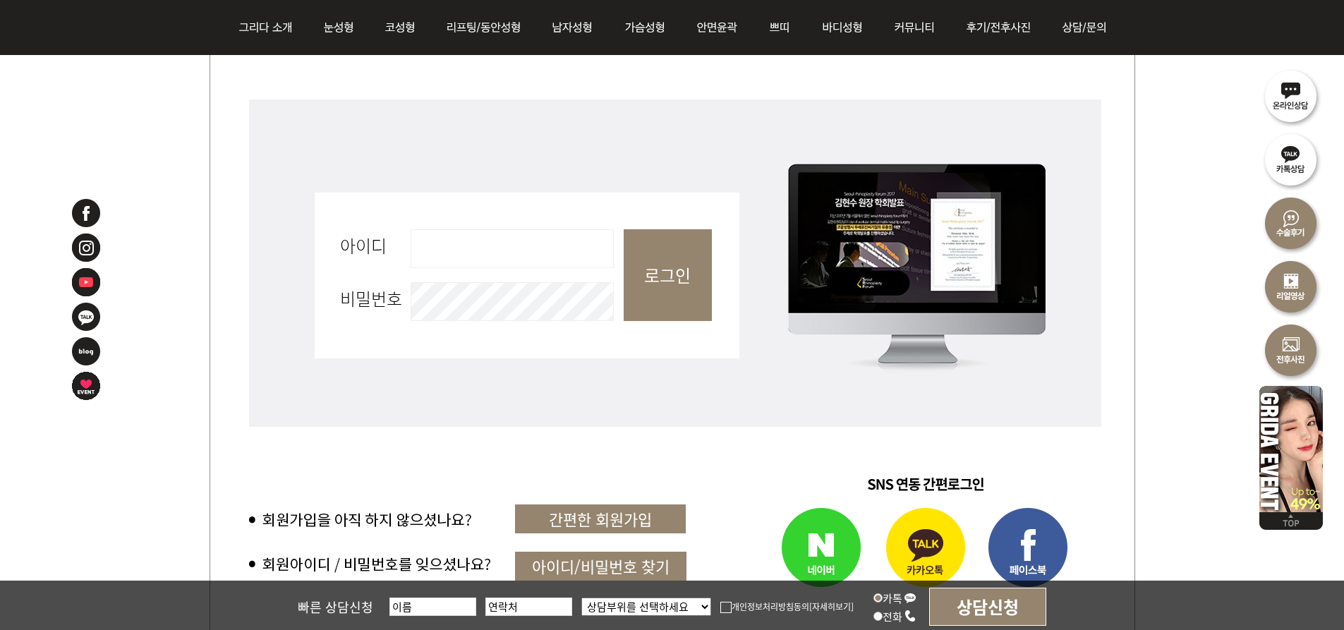
click at [469, 262] on input "아이디 필수" at bounding box center [512, 248] width 203 height 39
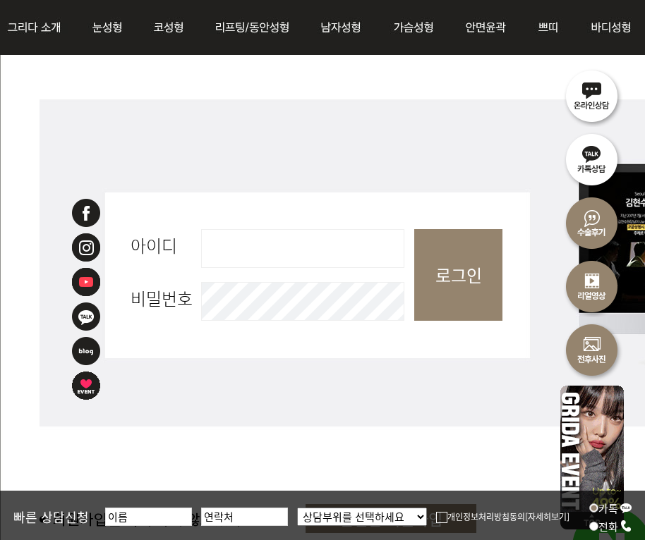
click at [215, 247] on input "아이디 필수" at bounding box center [302, 248] width 203 height 39
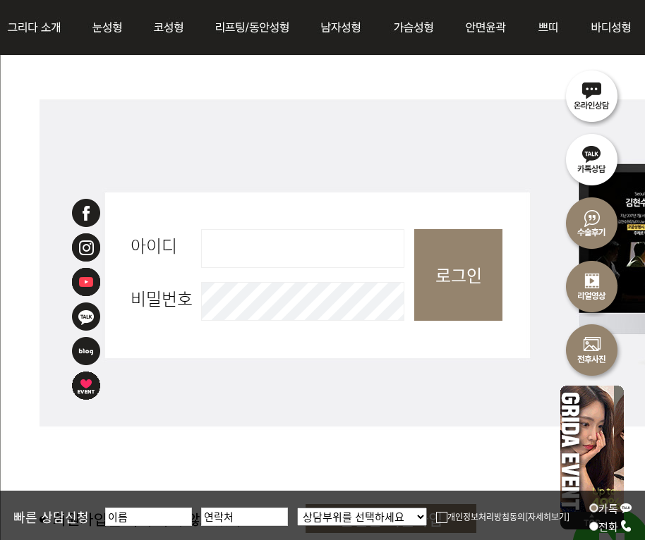
paste input "nid_27460496"
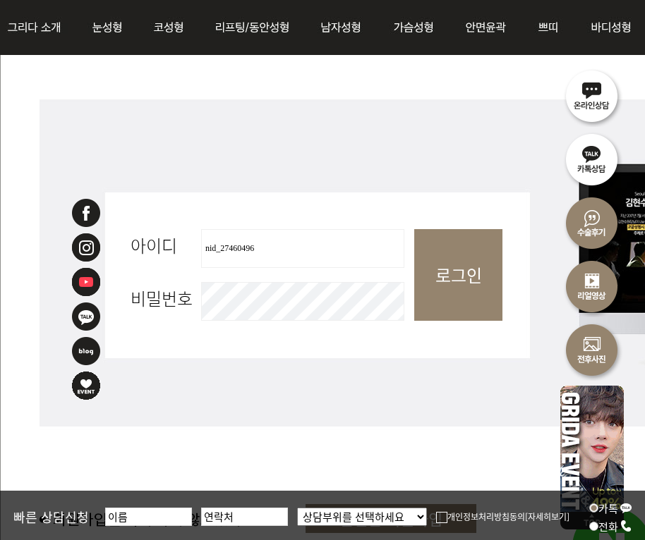
type input "nid_27460496"
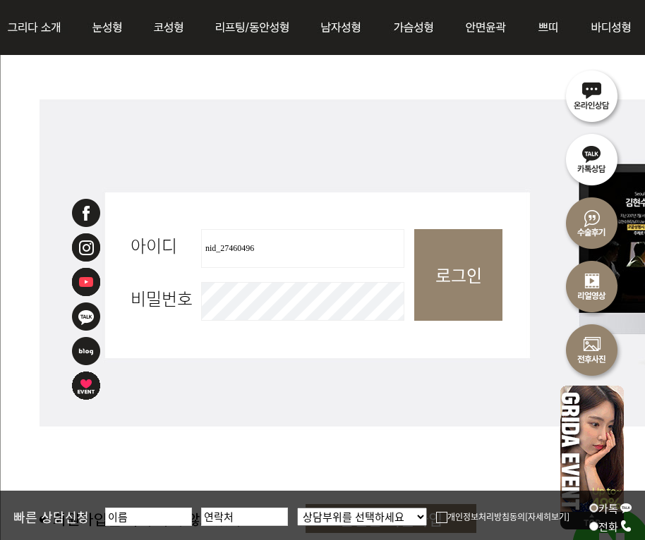
click at [458, 276] on input "로그인" at bounding box center [458, 275] width 88 height 92
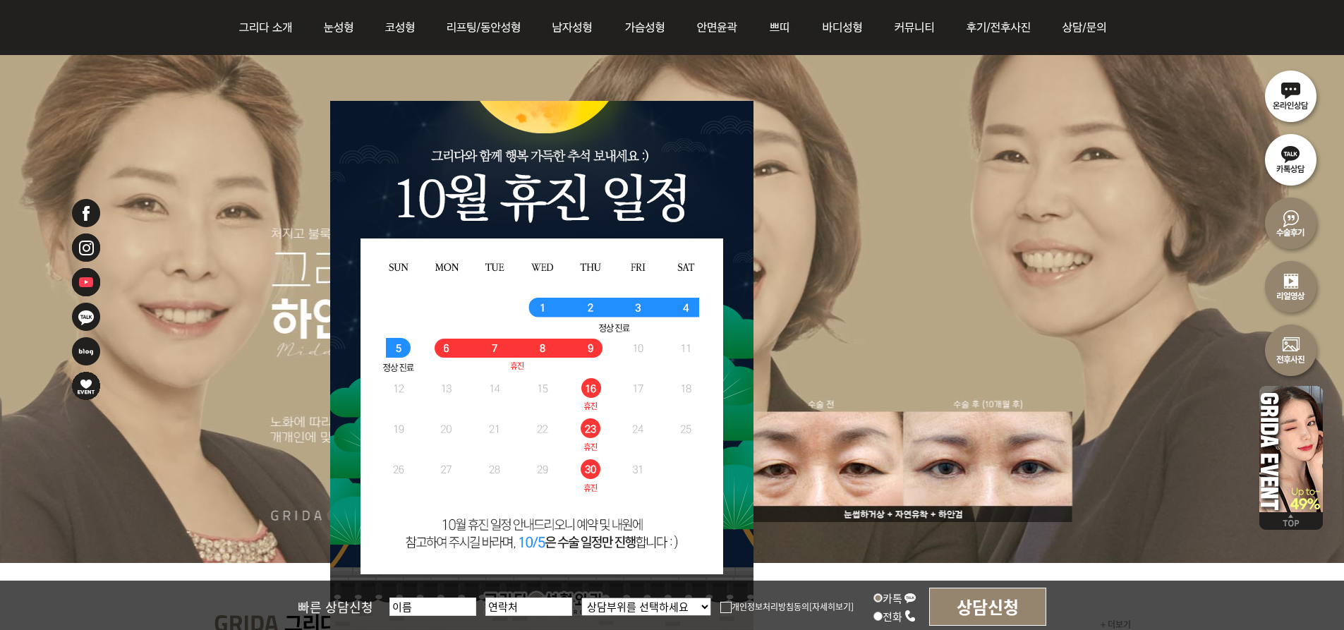
scroll to position [141, 0]
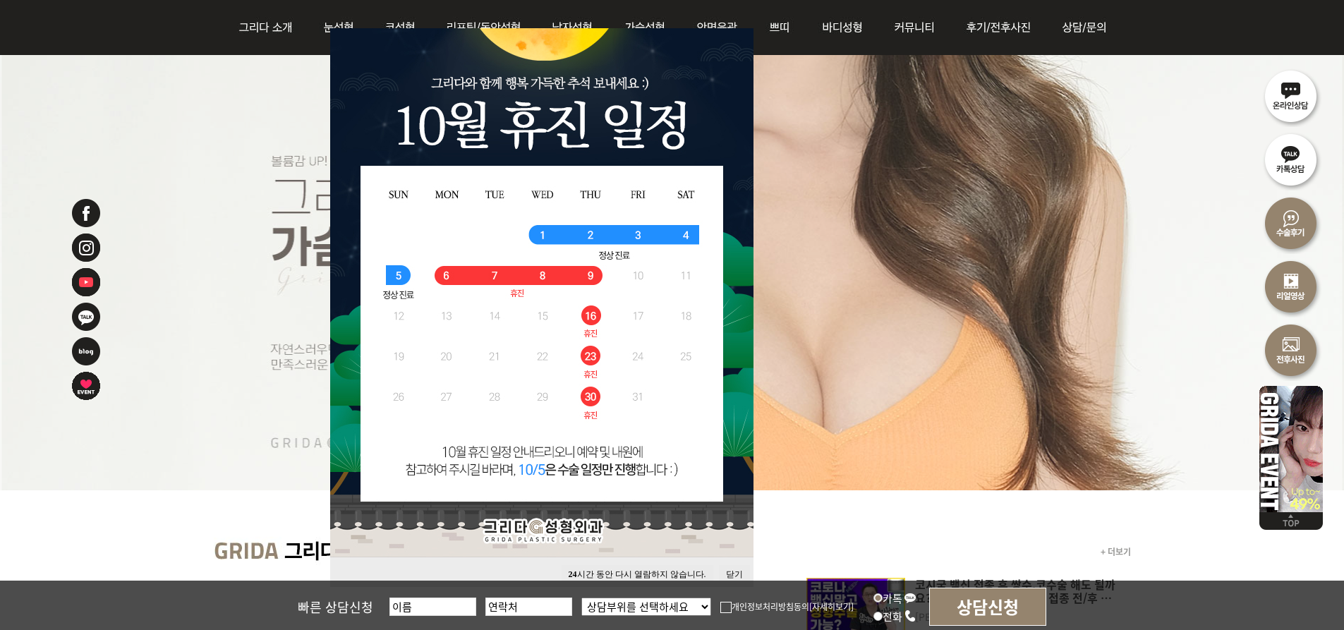
click at [638, 236] on img at bounding box center [541, 292] width 423 height 529
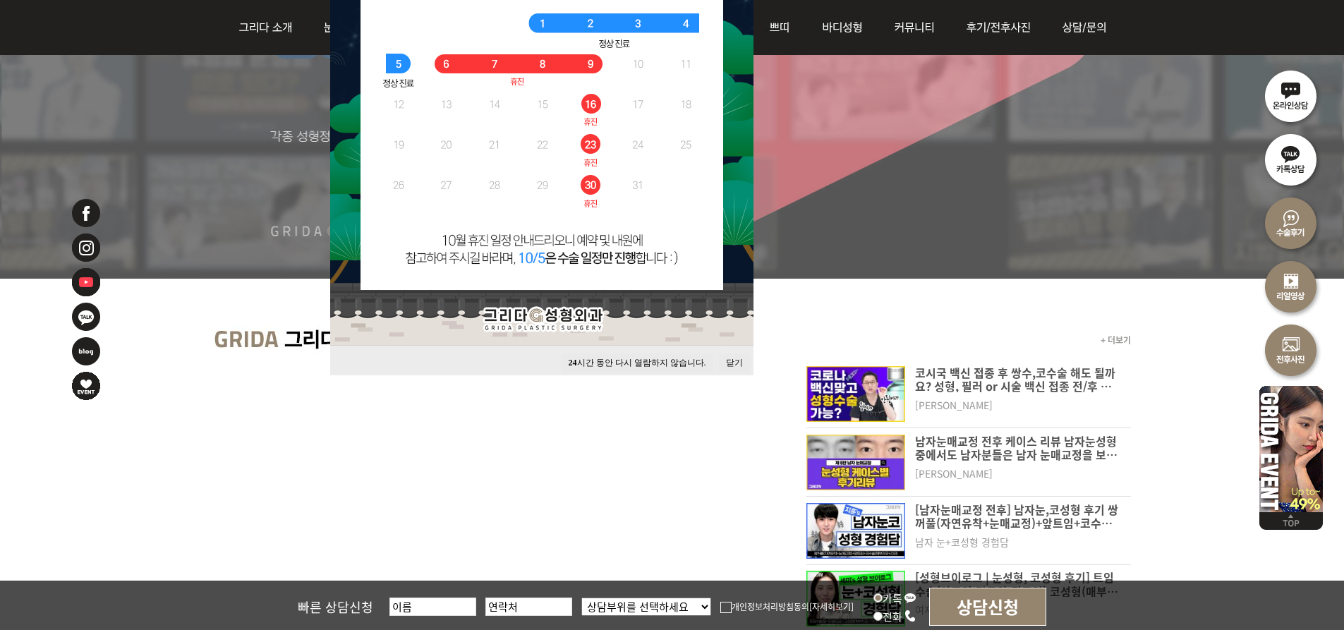
scroll to position [0, 0]
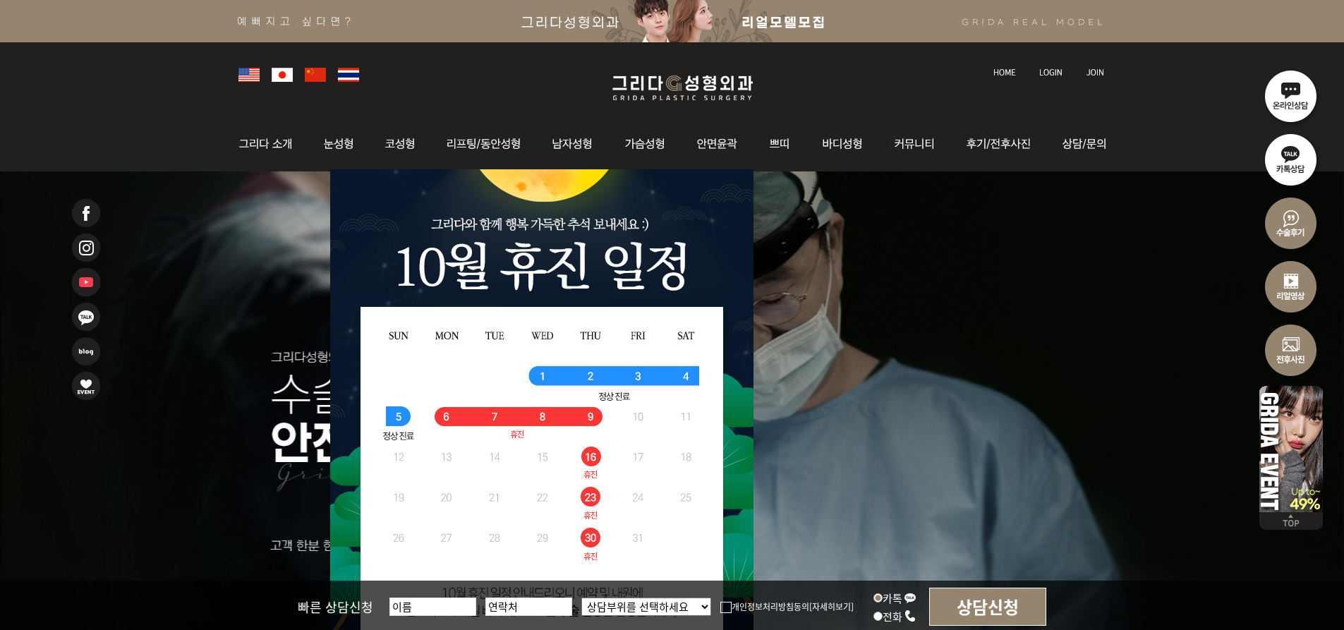
click at [1055, 73] on img at bounding box center [1050, 72] width 23 height 8
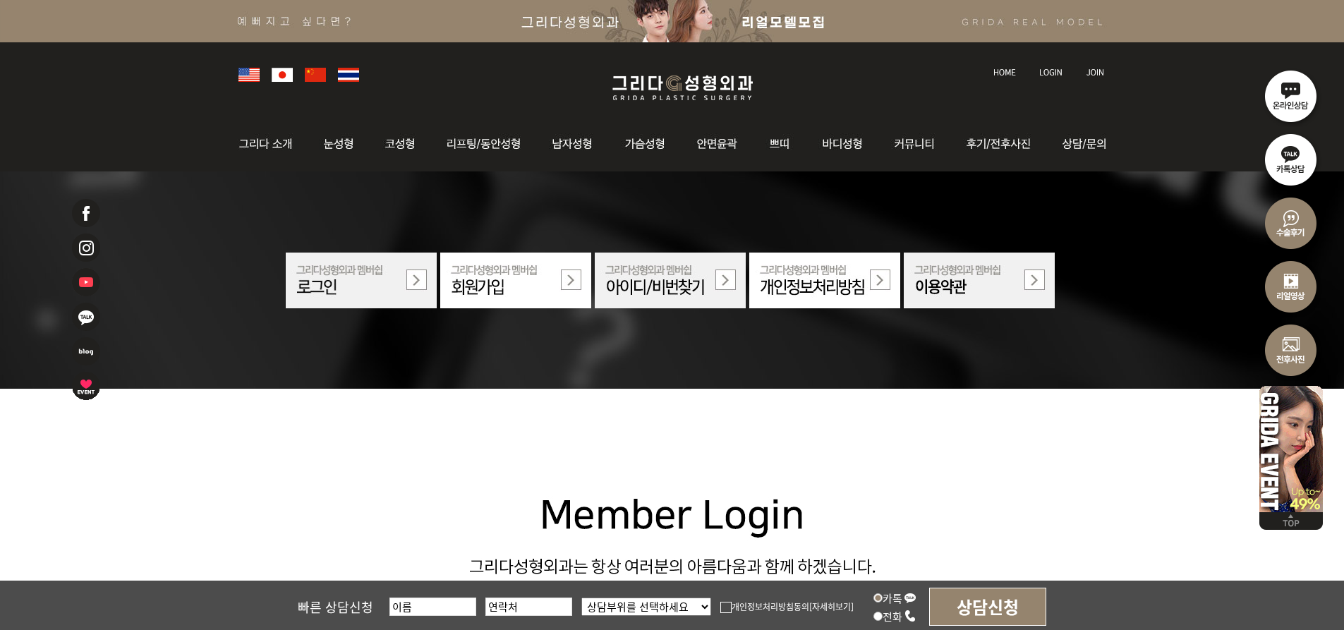
scroll to position [71, 0]
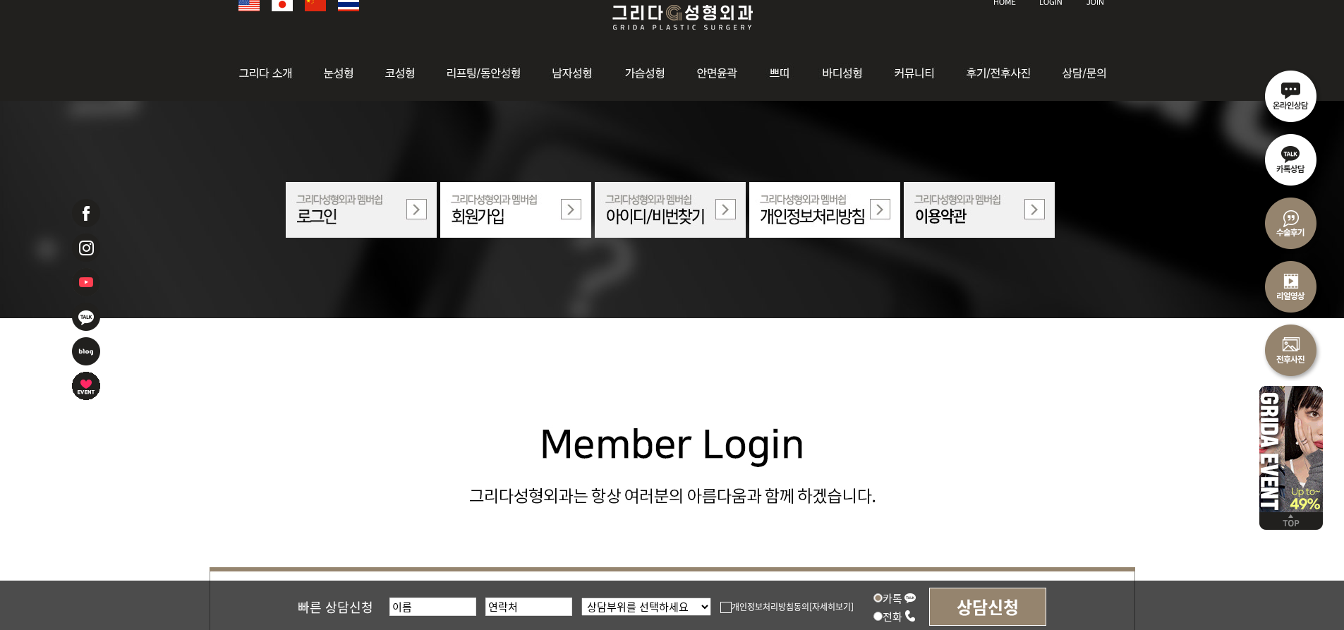
click at [377, 219] on img at bounding box center [361, 210] width 151 height 56
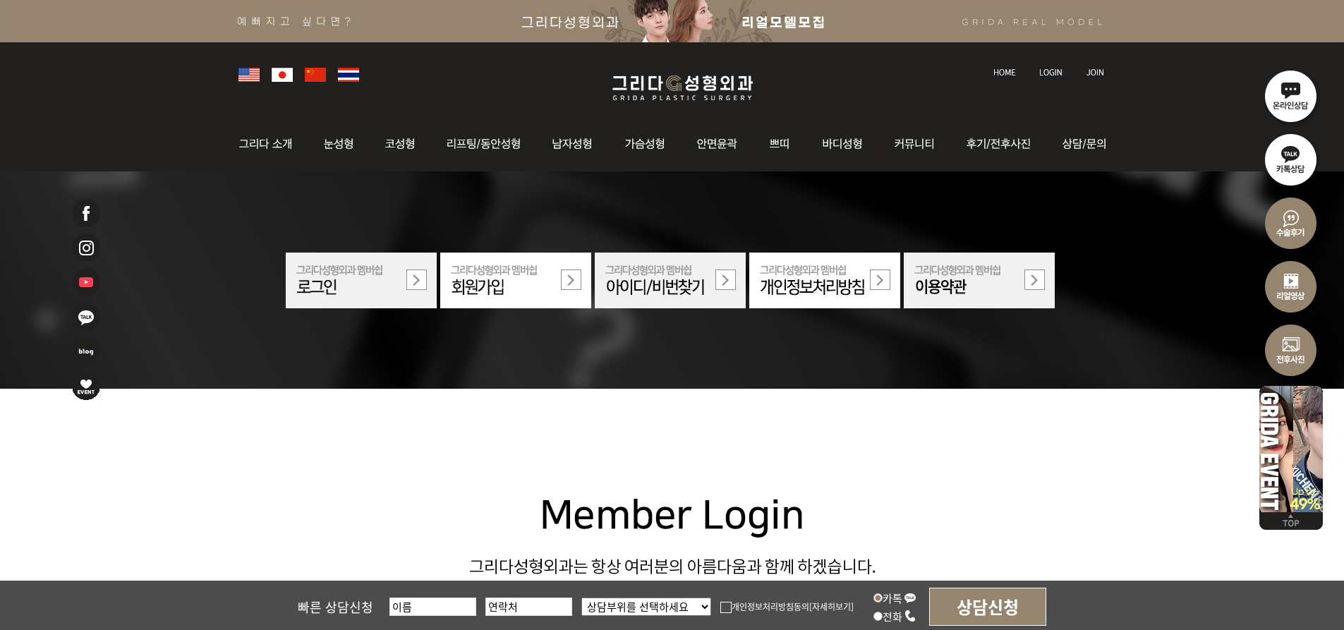
click at [412, 286] on img at bounding box center [361, 281] width 151 height 56
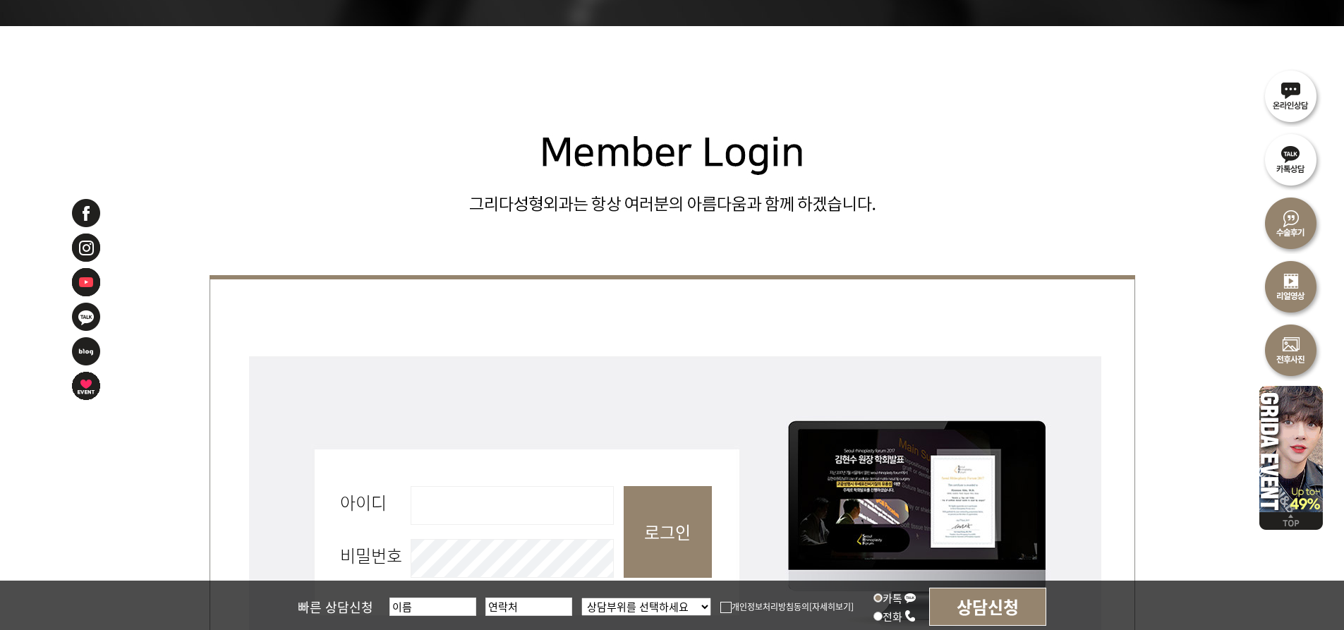
scroll to position [494, 0]
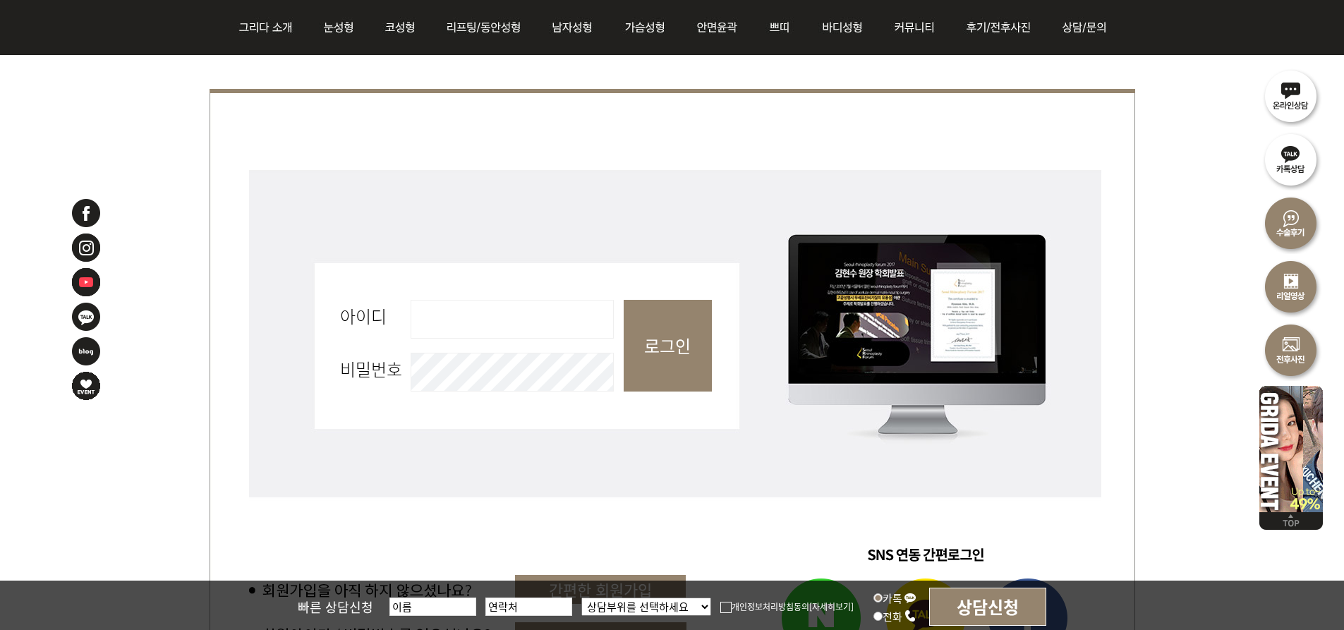
click at [459, 323] on input "아이디 필수" at bounding box center [512, 319] width 203 height 39
type input "ai9015"
click at [624, 300] on input "로그인" at bounding box center [668, 346] width 88 height 92
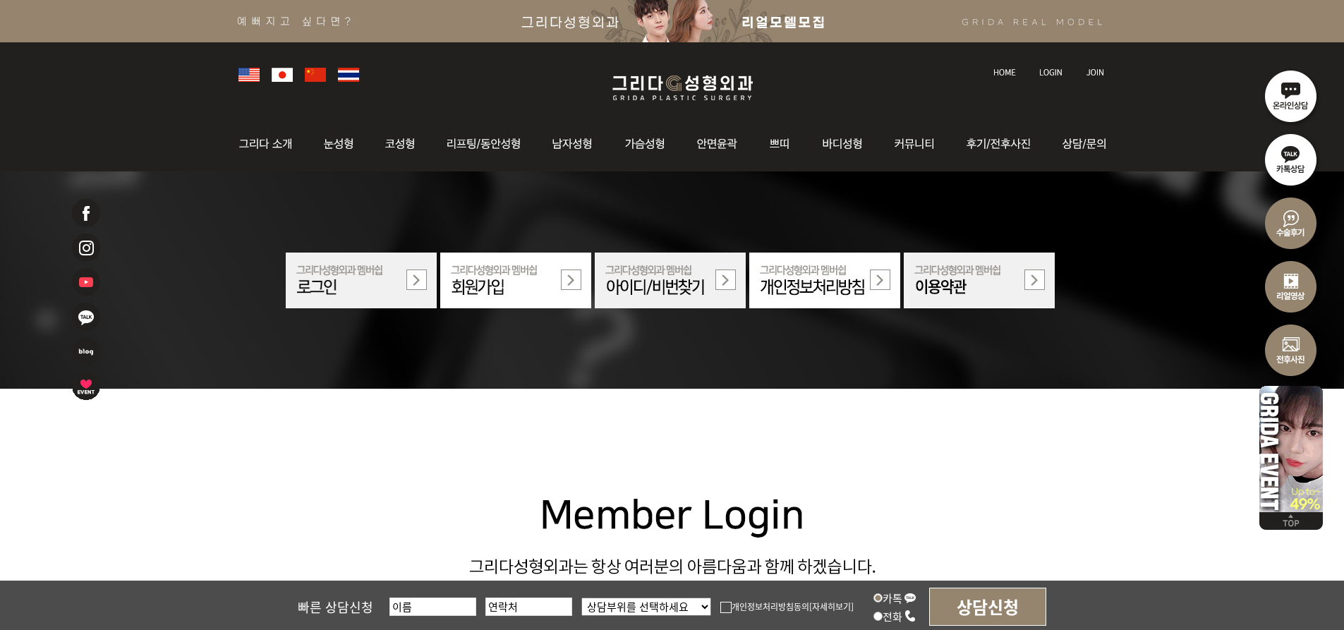
click at [390, 284] on img at bounding box center [361, 281] width 151 height 56
click at [392, 284] on img at bounding box center [361, 281] width 151 height 56
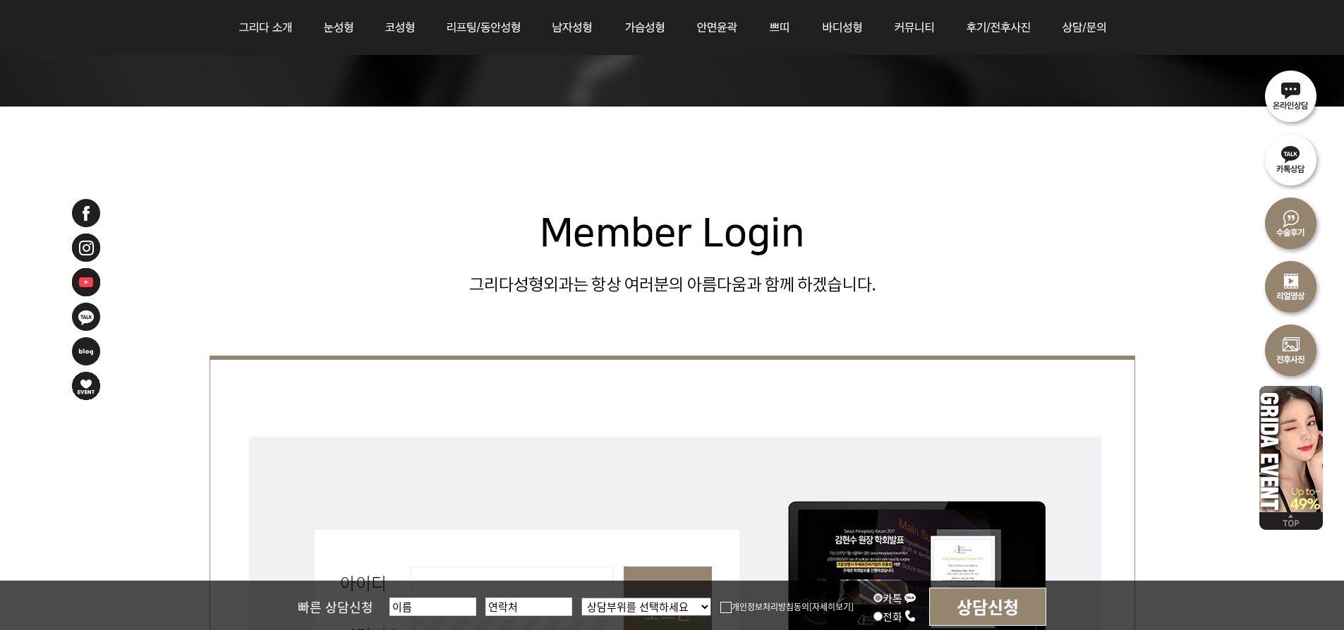
scroll to position [423, 0]
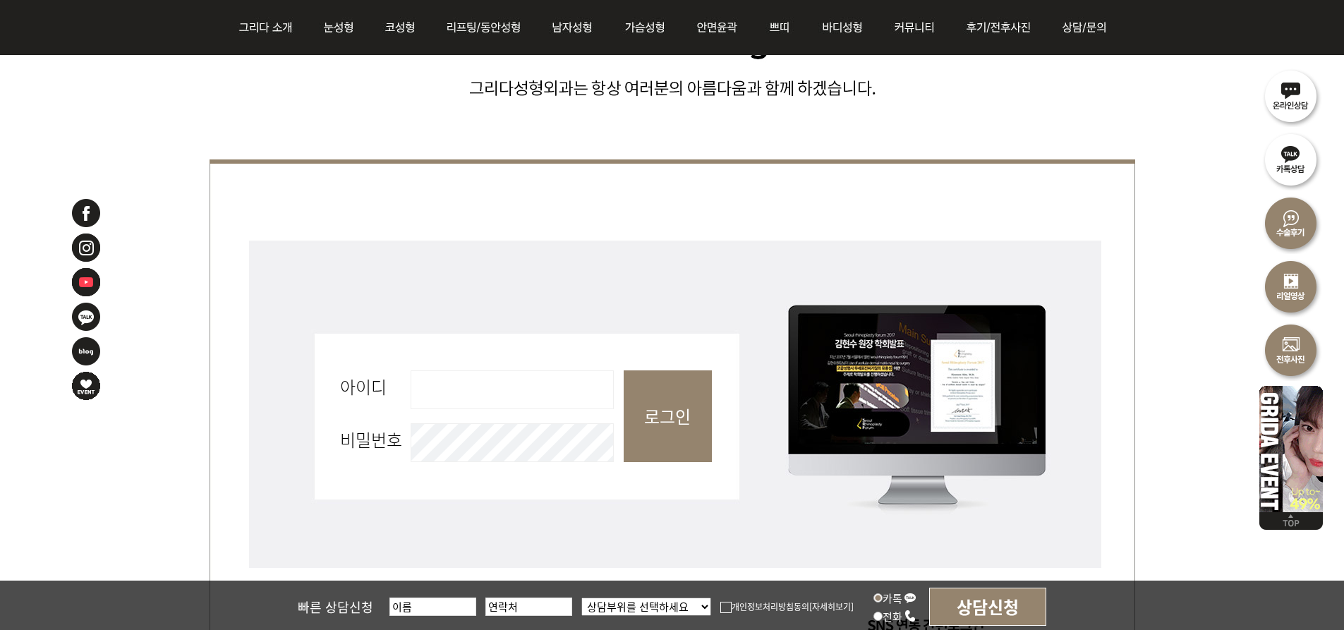
click at [469, 387] on input "아이디 필수" at bounding box center [512, 389] width 203 height 39
type input "먀"
type input "ai9015"
click at [624, 370] on input "로그인" at bounding box center [668, 416] width 88 height 92
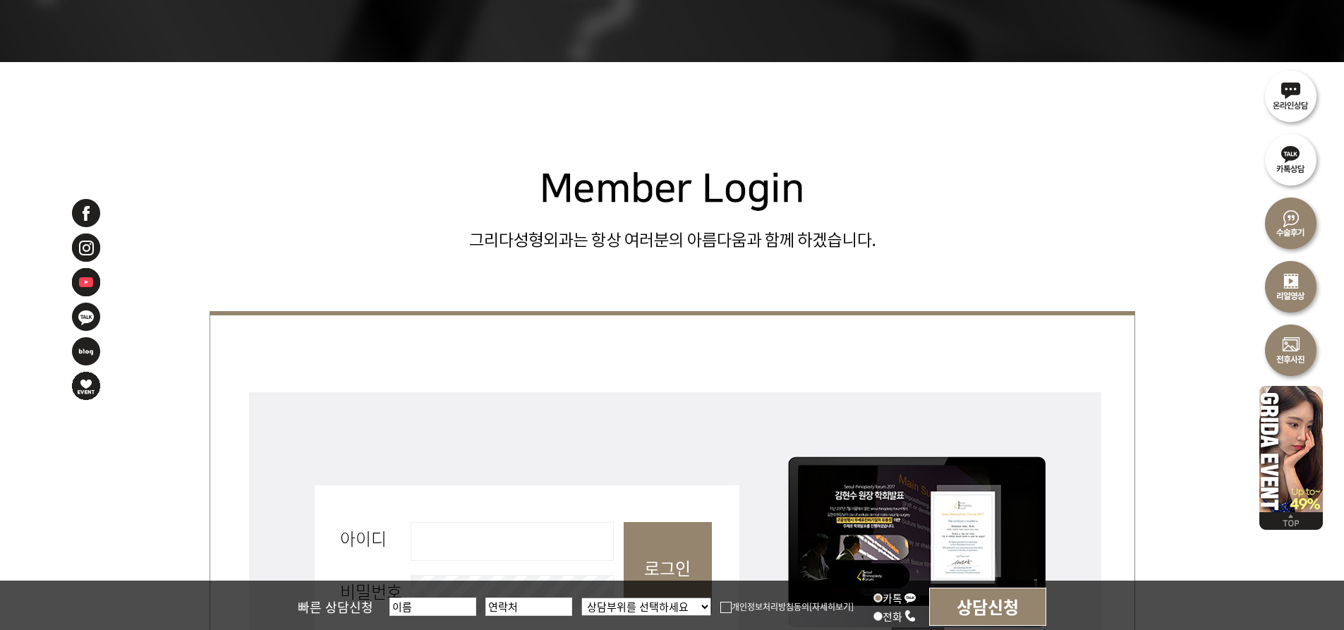
scroll to position [423, 0]
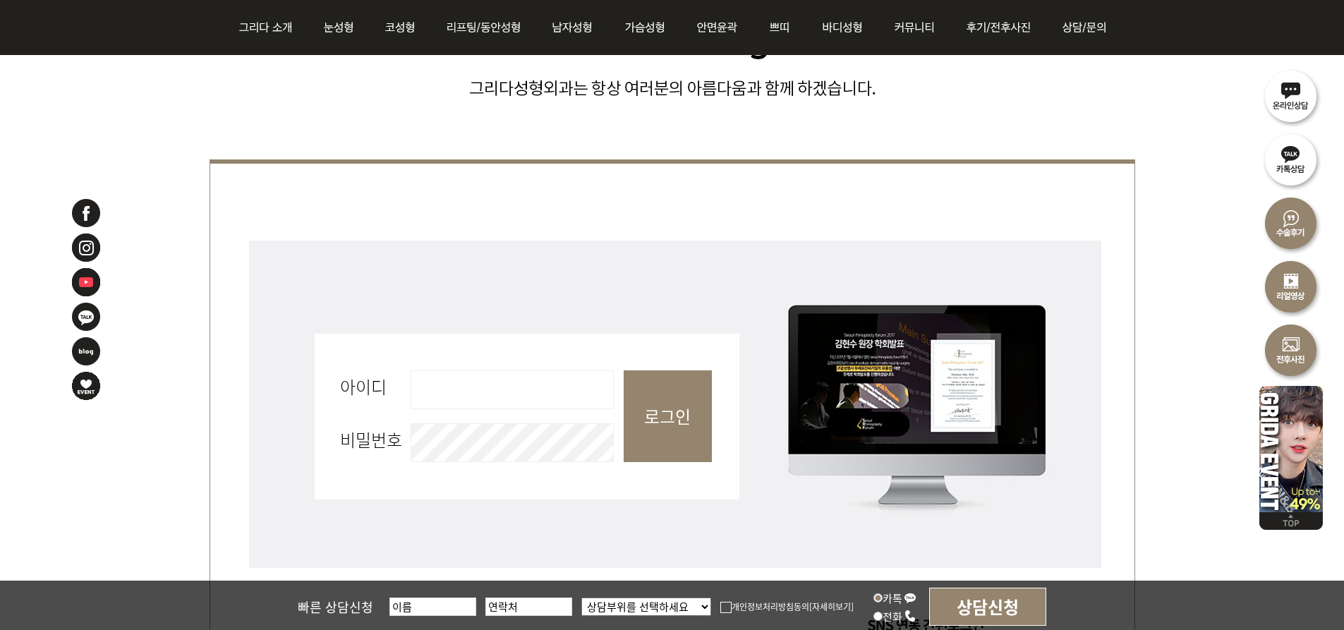
click at [539, 389] on input "아이디 필수" at bounding box center [512, 389] width 203 height 39
type input "ai9015"
click at [624, 370] on input "로그인" at bounding box center [668, 416] width 88 height 92
